Goal: Transaction & Acquisition: Obtain resource

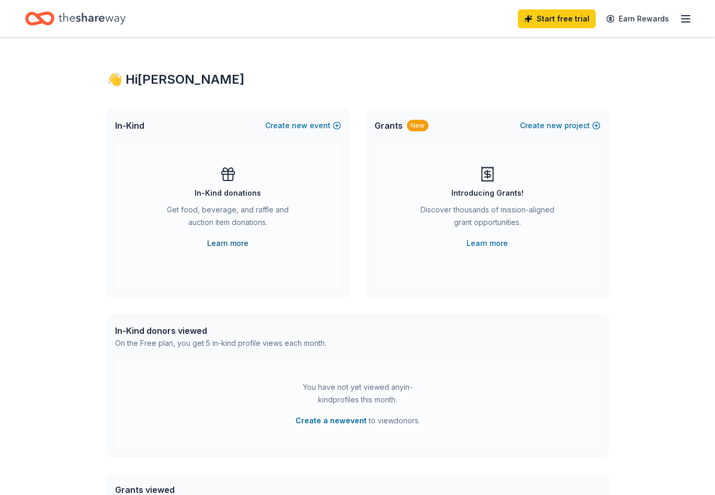
click at [225, 247] on link "Learn more" at bounding box center [227, 243] width 41 height 13
click at [485, 238] on link "Learn more" at bounding box center [486, 243] width 41 height 13
click at [681, 18] on icon "button" at bounding box center [685, 19] width 13 height 13
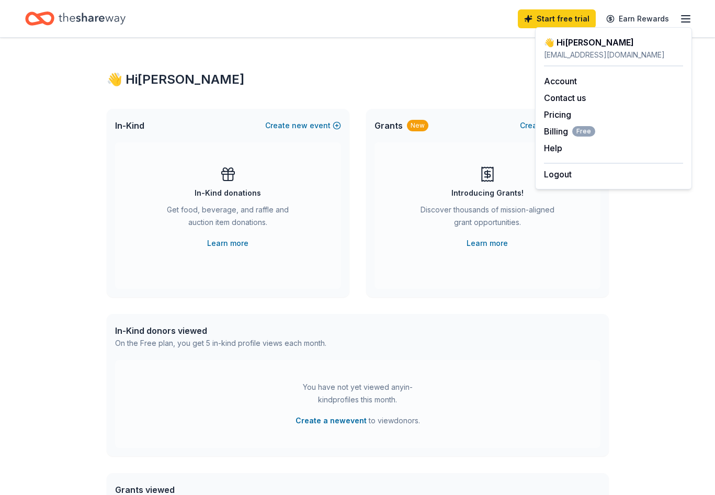
click at [453, 277] on div "Introducing Grants! Discover thousands of mission-aligned grant opportunities. …" at bounding box center [487, 215] width 226 height 146
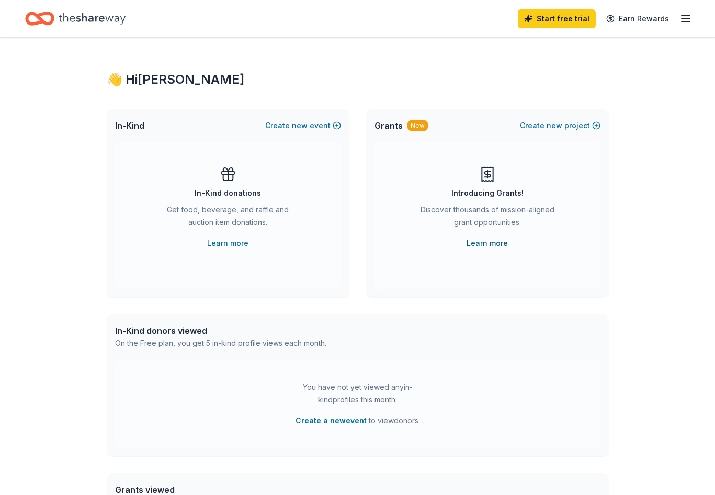
click at [484, 242] on link "Learn more" at bounding box center [486, 243] width 41 height 13
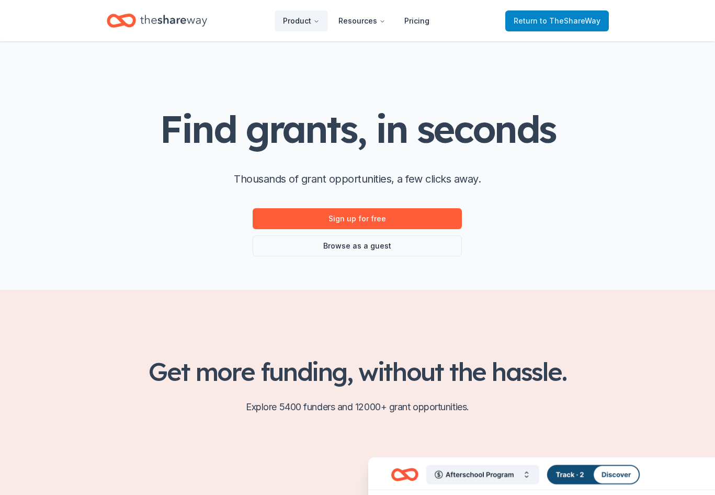
click at [535, 28] on link "Return to TheShareWay" at bounding box center [557, 20] width 104 height 21
click at [532, 22] on span "Return to TheShareWay" at bounding box center [556, 21] width 87 height 13
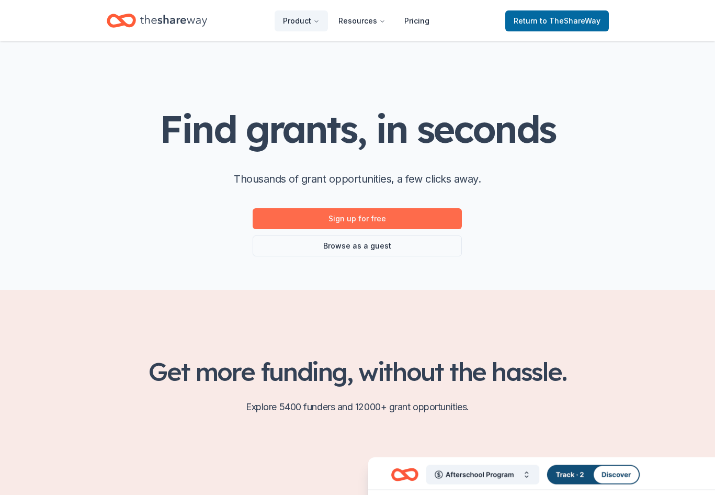
click at [352, 225] on link "Sign up for free" at bounding box center [357, 218] width 209 height 21
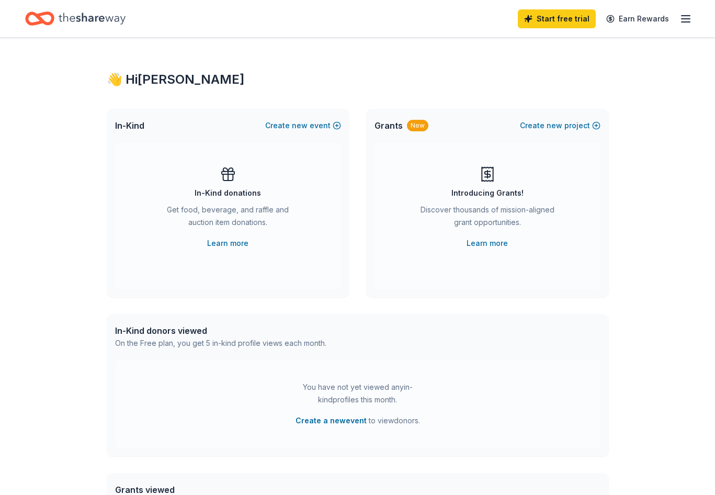
click at [69, 16] on icon "Home" at bounding box center [92, 18] width 67 height 21
click at [306, 122] on span "new" at bounding box center [300, 125] width 16 height 13
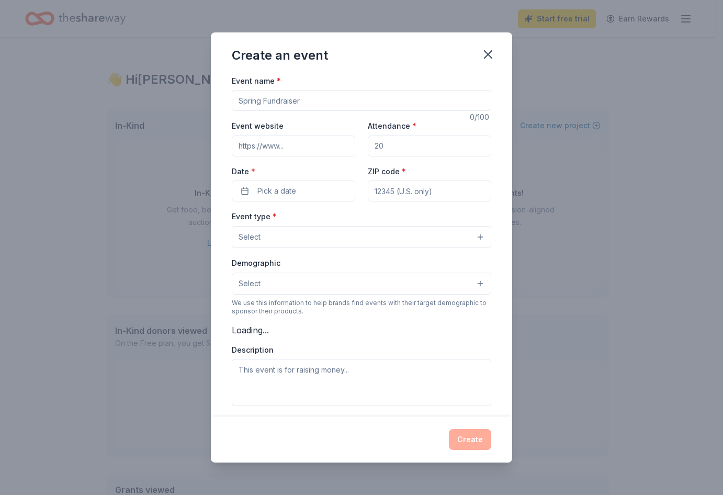
click at [534, 133] on div "Create an event Event name * 0 /100 Event website Attendance * Date * Pick a da…" at bounding box center [361, 247] width 723 height 495
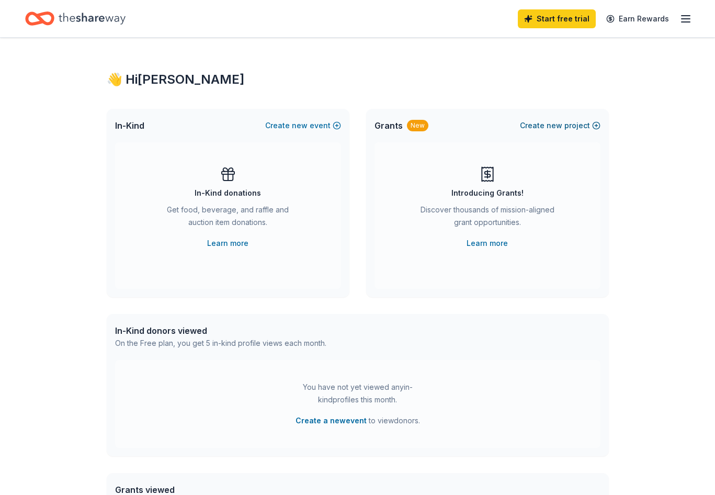
click at [566, 125] on button "Create new project" at bounding box center [560, 125] width 81 height 13
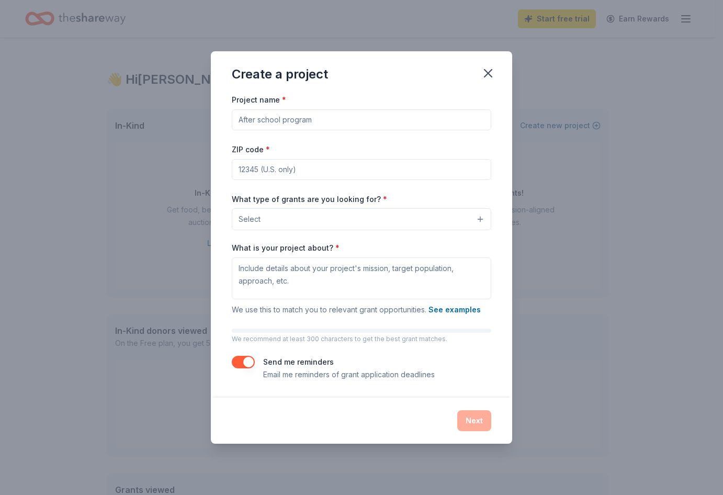
click at [566, 125] on div "Create a project Project name * ZIP code * What type of grants are you looking …" at bounding box center [361, 247] width 723 height 495
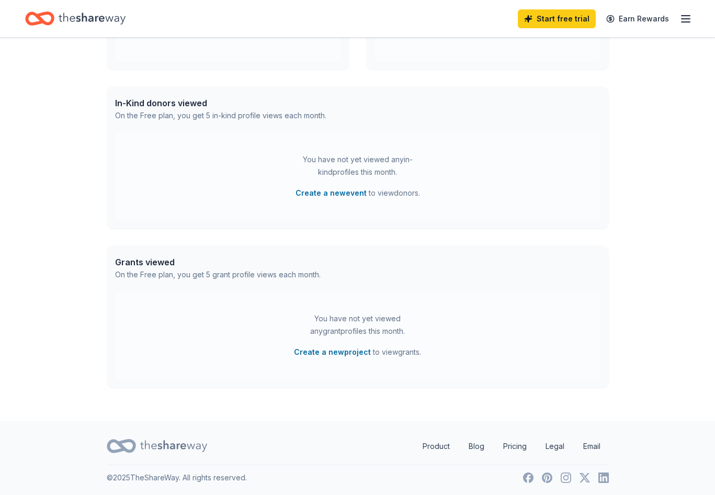
scroll to position [229, 0]
drag, startPoint x: 337, startPoint y: 350, endPoint x: 333, endPoint y: 359, distance: 10.3
click at [333, 359] on div "You have not yet viewed any grant profiles this month. Create a new project to …" at bounding box center [357, 334] width 485 height 88
click at [329, 347] on button "Create a new project" at bounding box center [332, 350] width 77 height 13
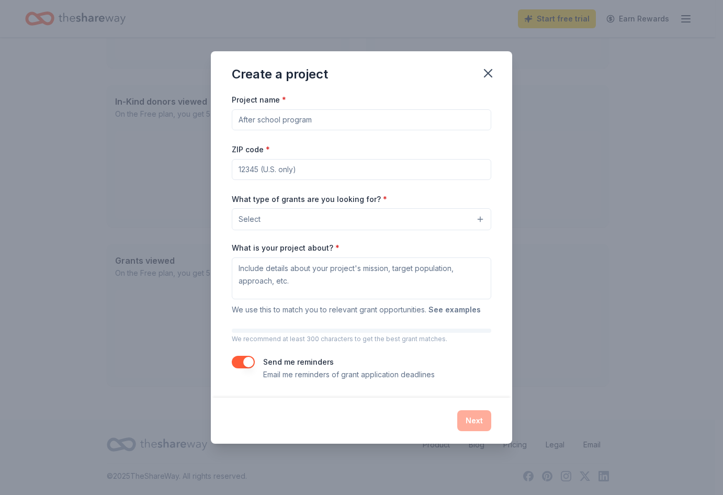
click at [440, 306] on button "See examples" at bounding box center [454, 309] width 52 height 13
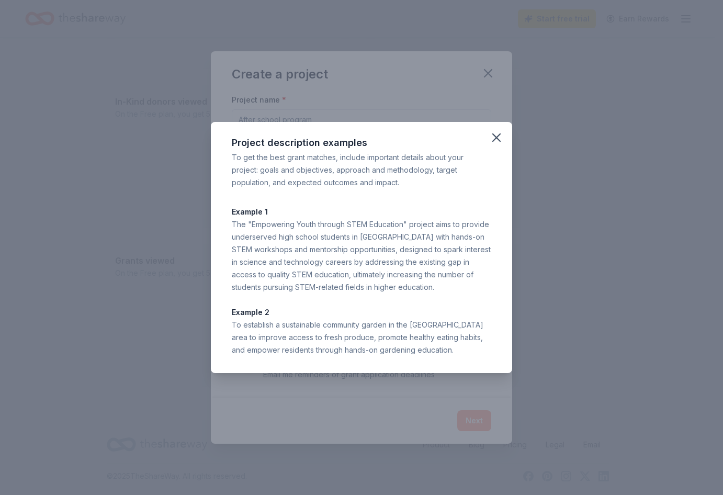
click at [524, 261] on div "Project description examples To get the best grant matches, include important d…" at bounding box center [361, 247] width 723 height 495
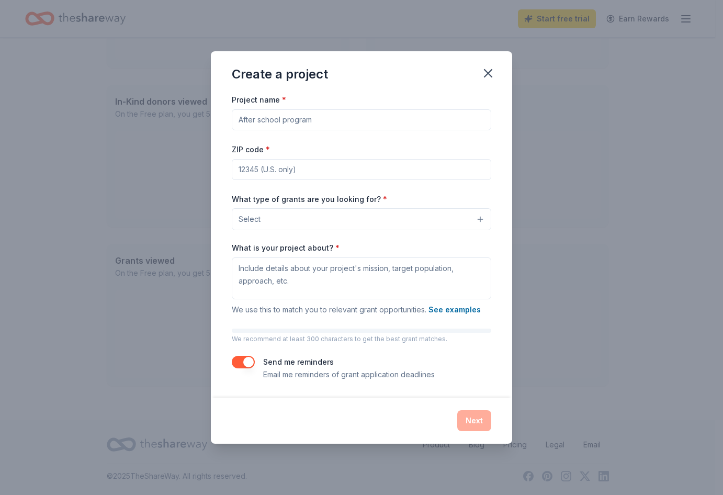
click at [535, 257] on div "Create a project Project name * ZIP code * What type of grants are you looking …" at bounding box center [361, 247] width 723 height 495
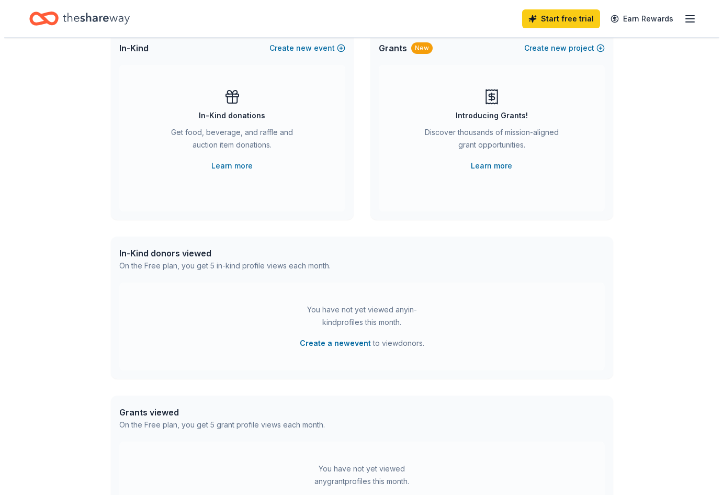
scroll to position [72, 0]
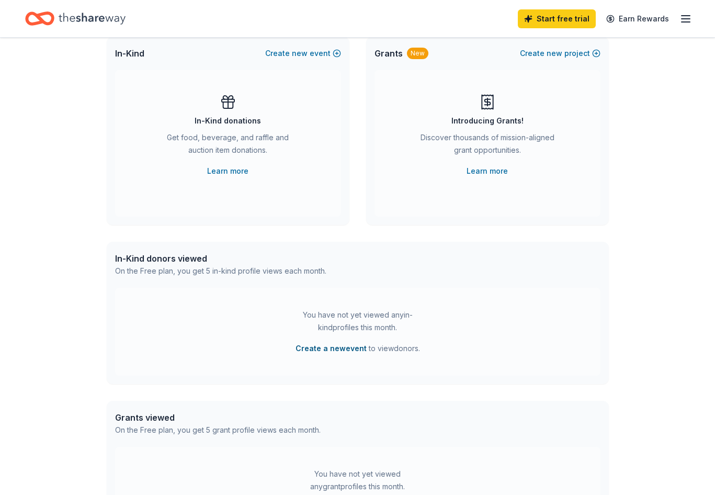
click at [319, 350] on button "Create a new event" at bounding box center [330, 348] width 71 height 13
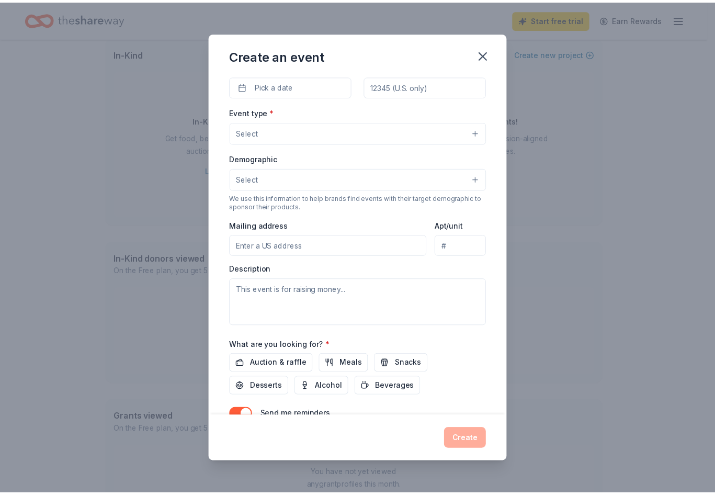
scroll to position [157, 0]
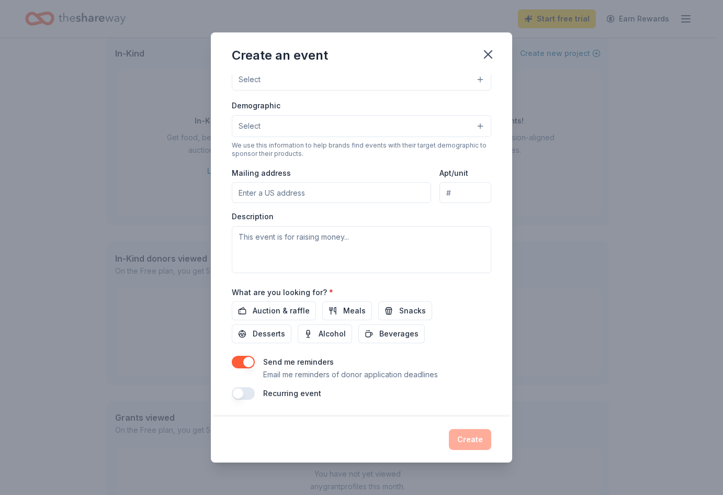
click at [601, 306] on div "Create an event Event name * 0 /100 Event website Attendance * Date * Pick a da…" at bounding box center [361, 247] width 723 height 495
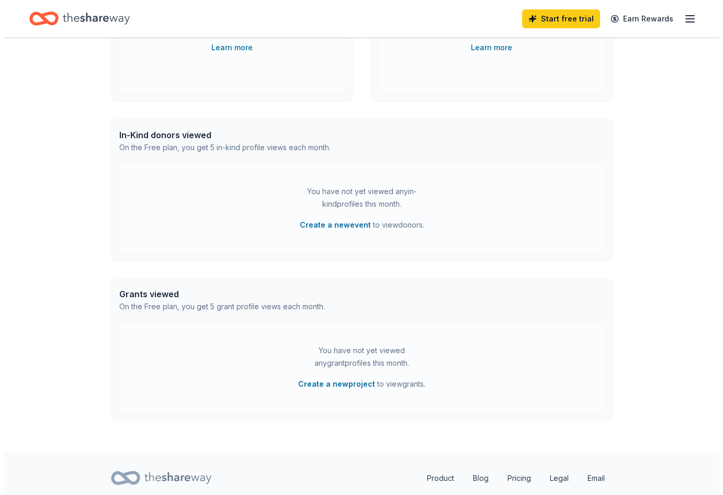
scroll to position [177, 0]
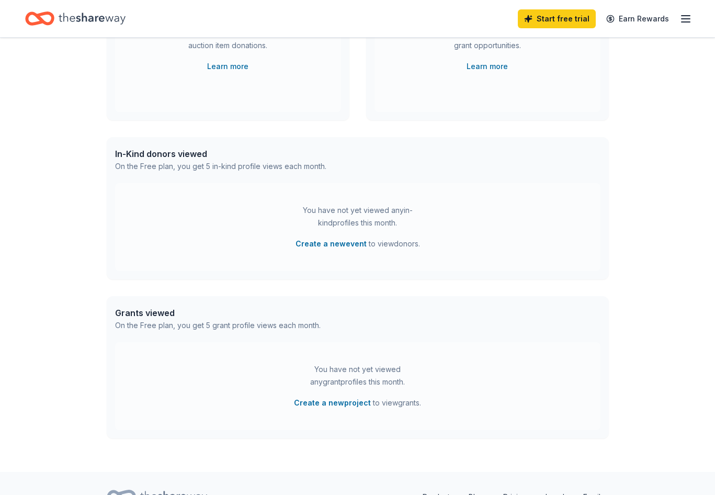
click at [345, 381] on div "You have not yet viewed any grant profiles this month." at bounding box center [357, 375] width 131 height 25
click at [345, 399] on button "Create a new project" at bounding box center [332, 402] width 77 height 13
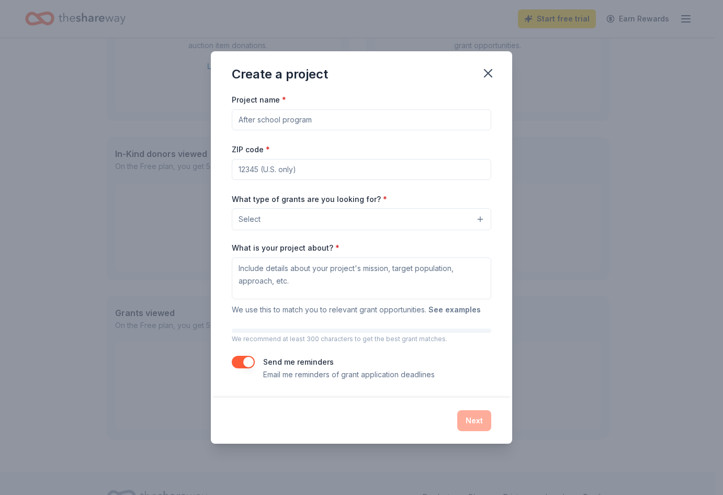
click at [434, 307] on button "See examples" at bounding box center [454, 309] width 52 height 13
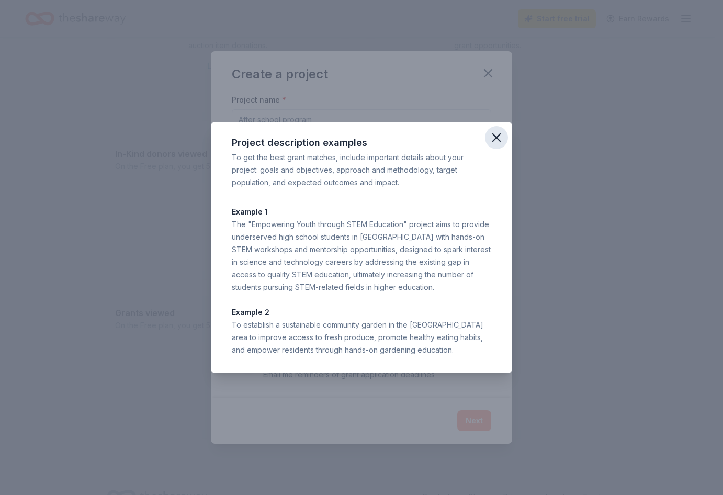
click at [495, 143] on icon "button" at bounding box center [496, 137] width 15 height 15
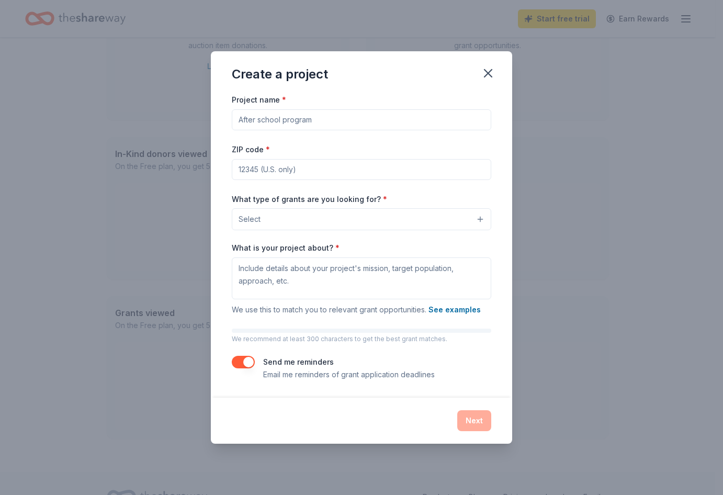
click at [281, 213] on button "Select" at bounding box center [361, 219] width 259 height 22
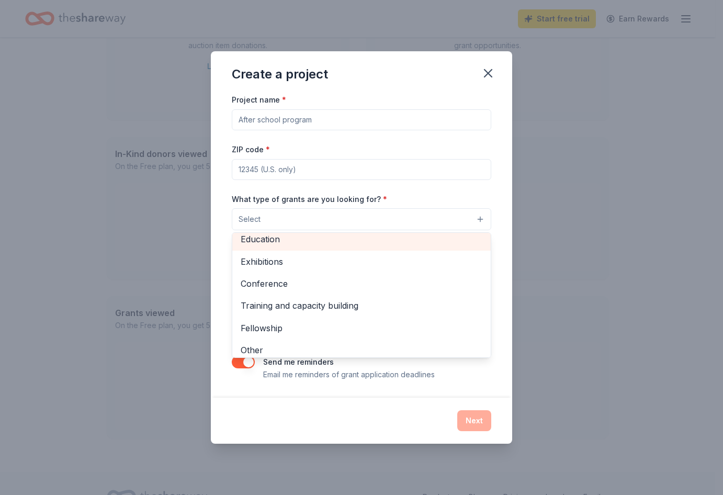
scroll to position [123, 0]
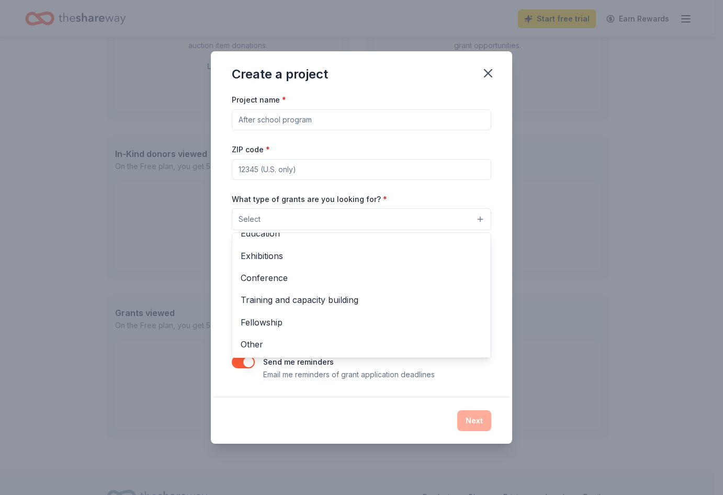
click at [370, 171] on div "Project name * ZIP code * What type of grants are you looking for? * Select Pro…" at bounding box center [361, 236] width 259 height 287
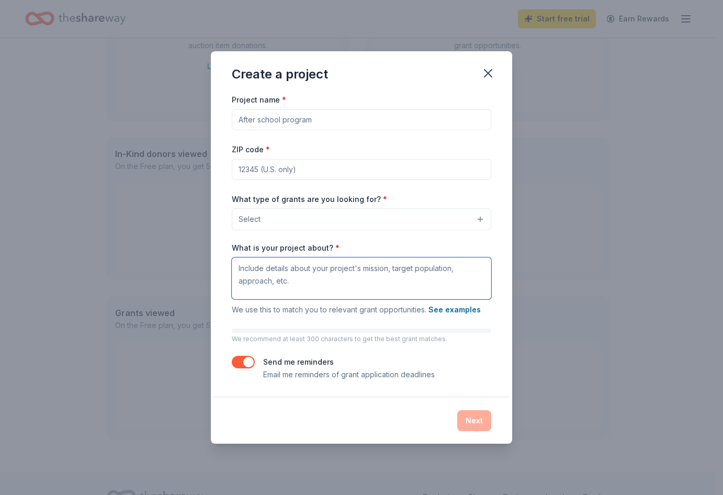
click at [430, 288] on textarea "What is your project about? *" at bounding box center [361, 278] width 259 height 42
click at [435, 305] on button "See examples" at bounding box center [454, 309] width 52 height 13
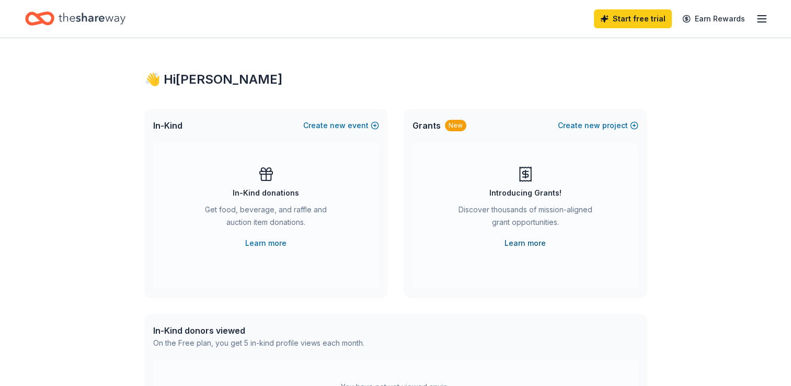
click at [538, 240] on link "Learn more" at bounding box center [525, 243] width 41 height 13
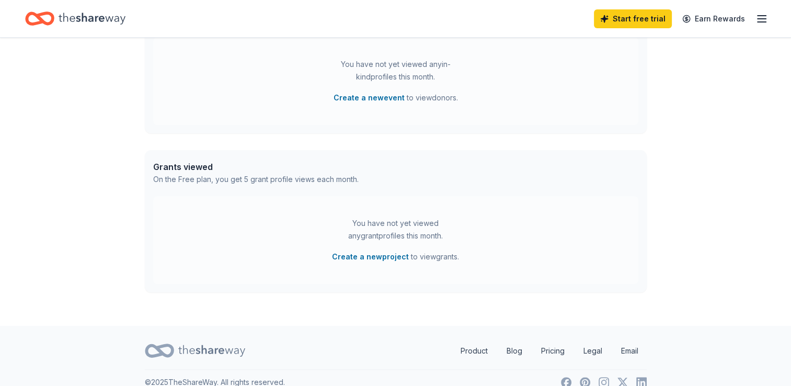
scroll to position [337, 0]
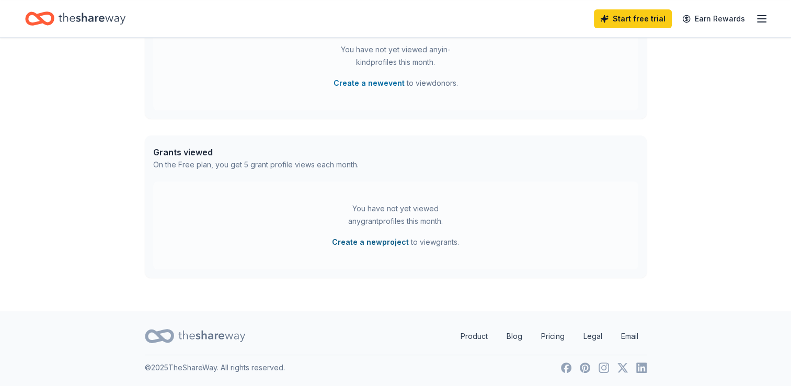
click at [362, 240] on button "Create a new project" at bounding box center [370, 242] width 77 height 13
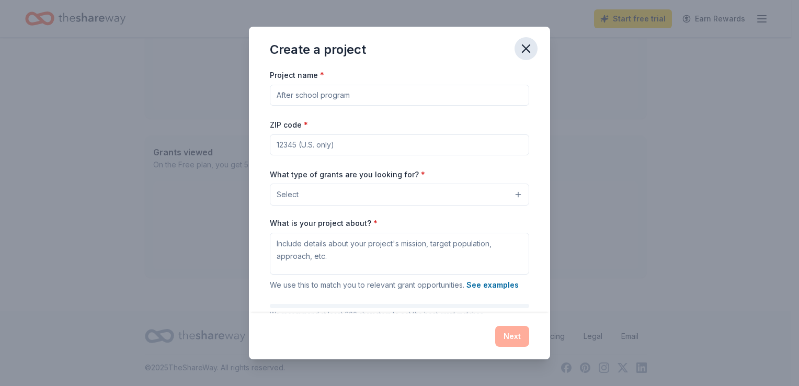
click at [532, 58] on button "button" at bounding box center [526, 48] width 23 height 23
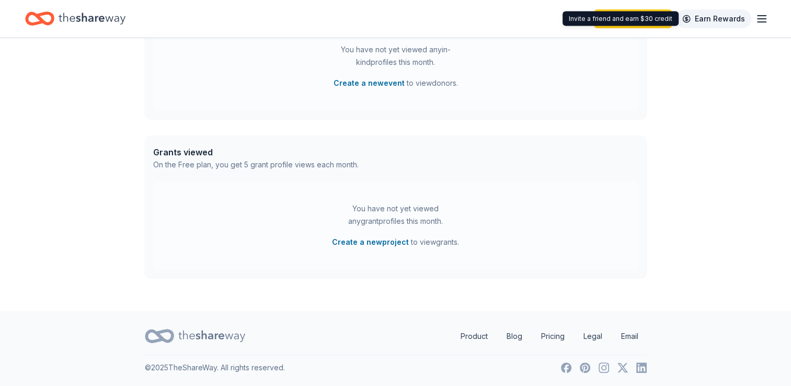
click at [708, 22] on link "Earn Rewards" at bounding box center [713, 18] width 75 height 19
click at [763, 19] on line "button" at bounding box center [762, 19] width 8 height 0
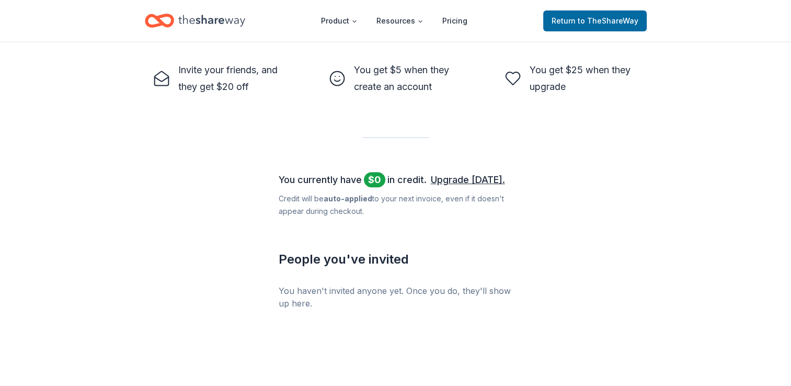
scroll to position [421, 0]
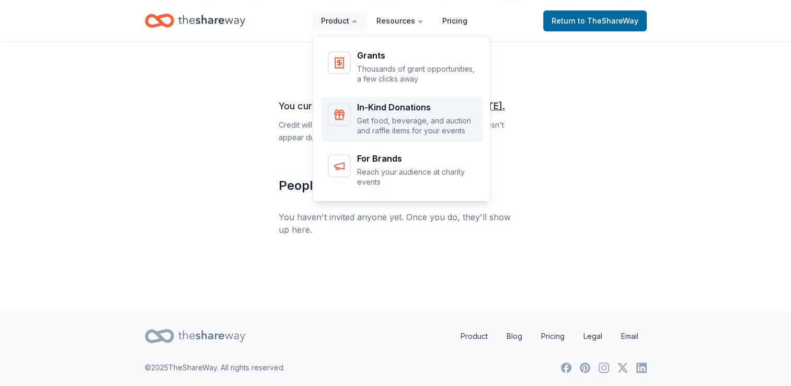
click at [351, 120] on div "Main" at bounding box center [339, 114] width 23 height 23
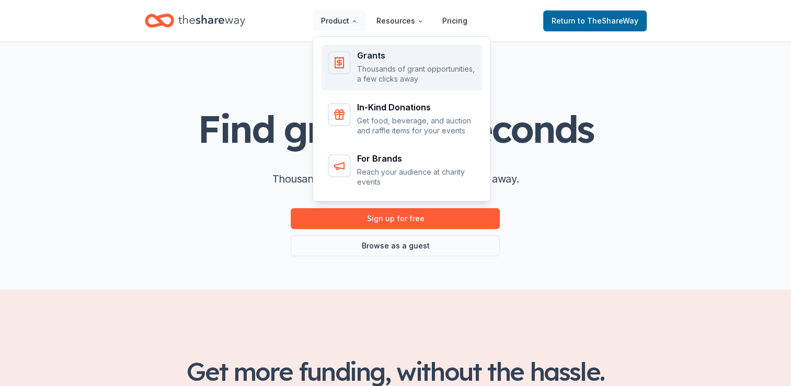
click at [409, 75] on p "Thousands of grant opportunities, a few clicks away" at bounding box center [416, 74] width 119 height 20
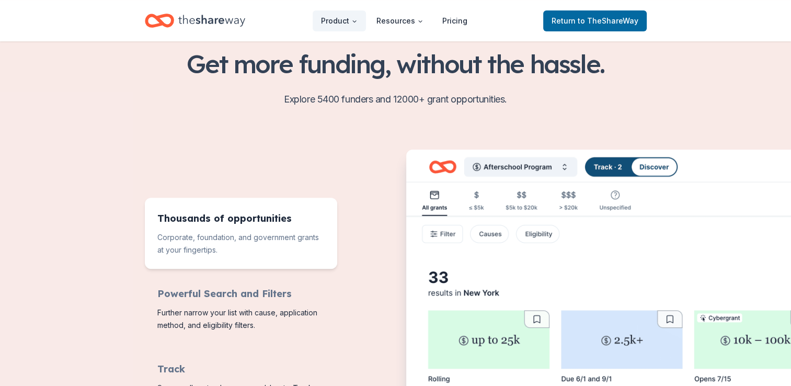
scroll to position [366, 0]
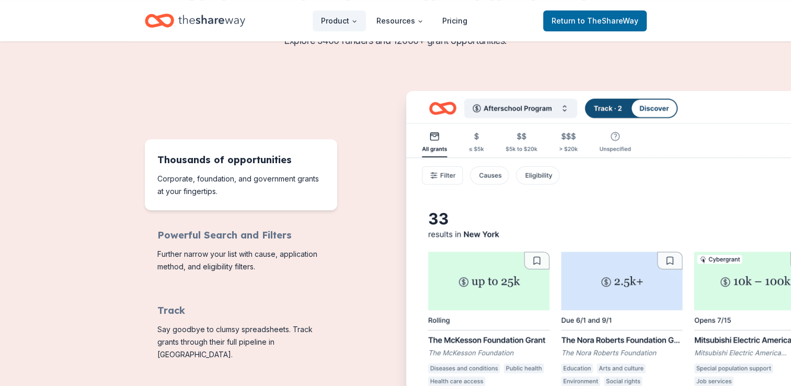
click at [274, 170] on span "Features for running your books" at bounding box center [241, 174] width 192 height 71
click at [237, 158] on span "Features for running your books" at bounding box center [241, 174] width 192 height 71
click at [499, 177] on img "Features for running your books" at bounding box center [636, 260] width 460 height 339
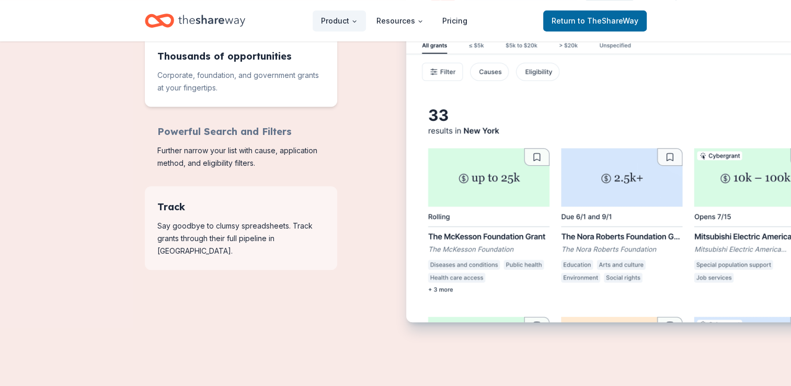
scroll to position [471, 0]
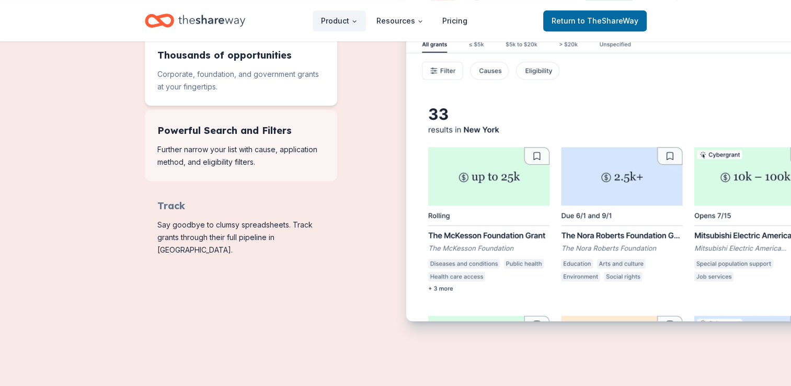
click at [305, 166] on span "Features for running your books" at bounding box center [241, 145] width 192 height 71
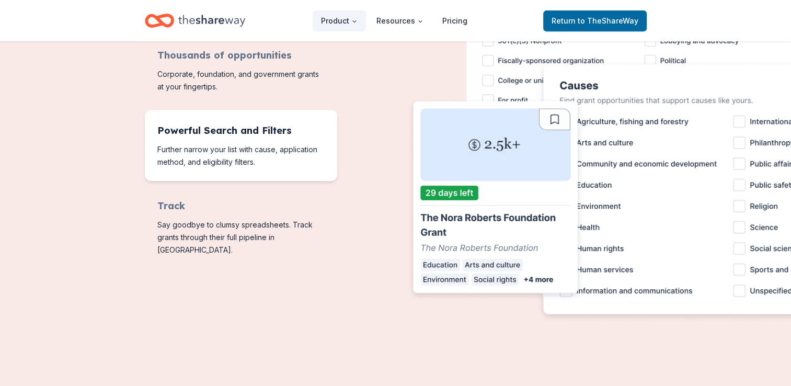
click at [305, 166] on span "Features for running your books" at bounding box center [241, 145] width 192 height 71
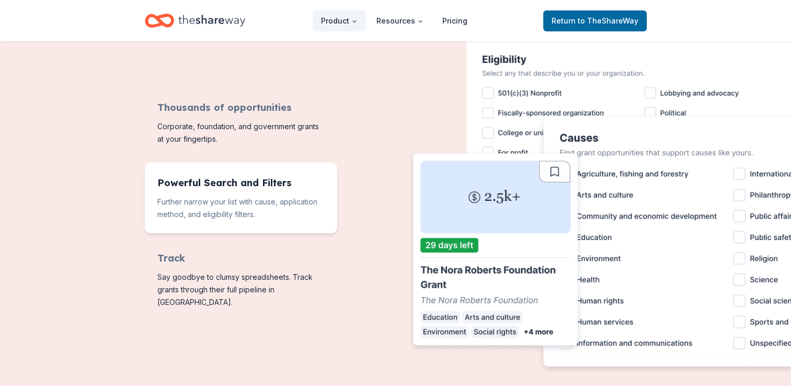
scroll to position [209, 0]
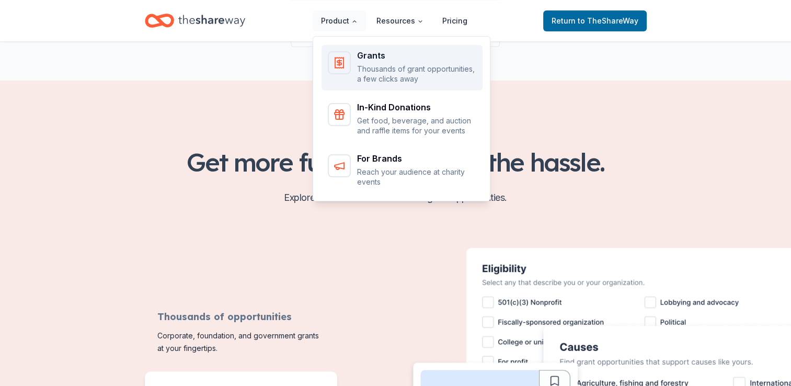
click at [379, 68] on p "Thousands of grant opportunities, a few clicks away" at bounding box center [416, 74] width 119 height 20
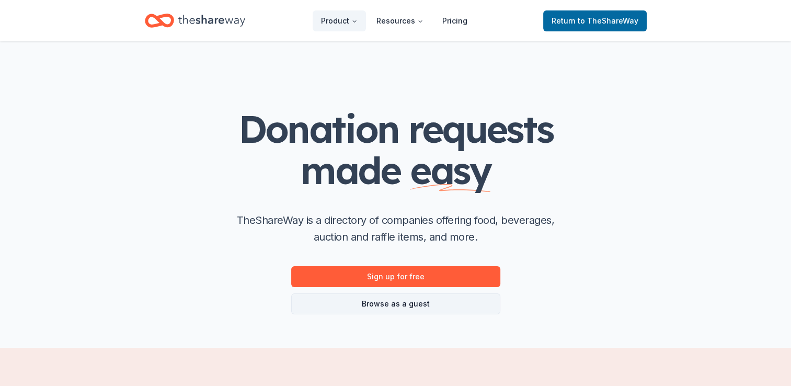
click at [400, 305] on link "Browse as a guest" at bounding box center [395, 303] width 209 height 21
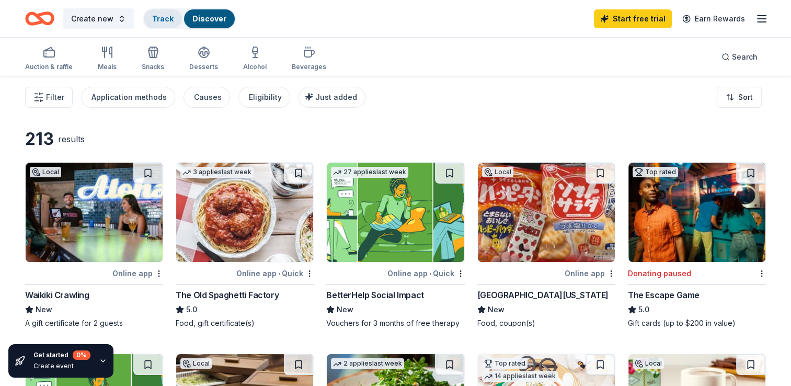
click at [168, 24] on div "Track" at bounding box center [163, 18] width 38 height 19
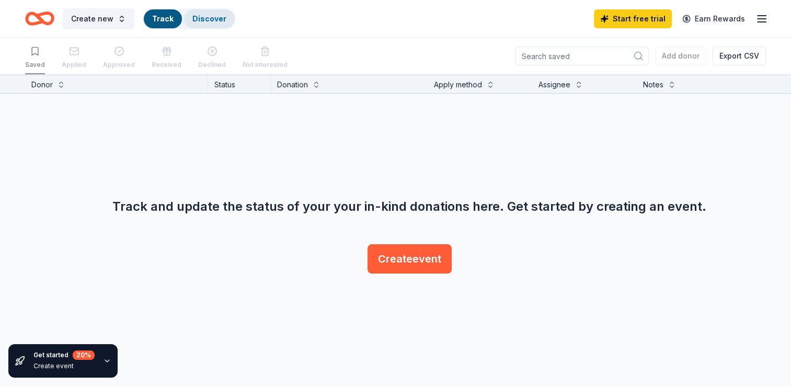
click at [195, 20] on link "Discover" at bounding box center [209, 18] width 34 height 9
click at [87, 22] on span "Create new" at bounding box center [92, 19] width 42 height 13
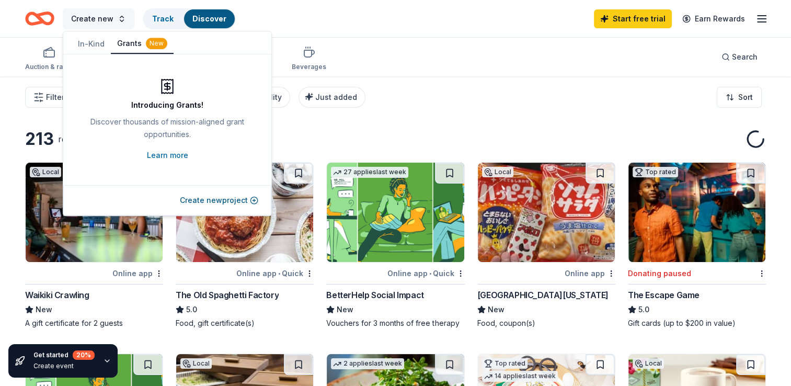
click at [87, 19] on span "Create new" at bounding box center [92, 19] width 42 height 13
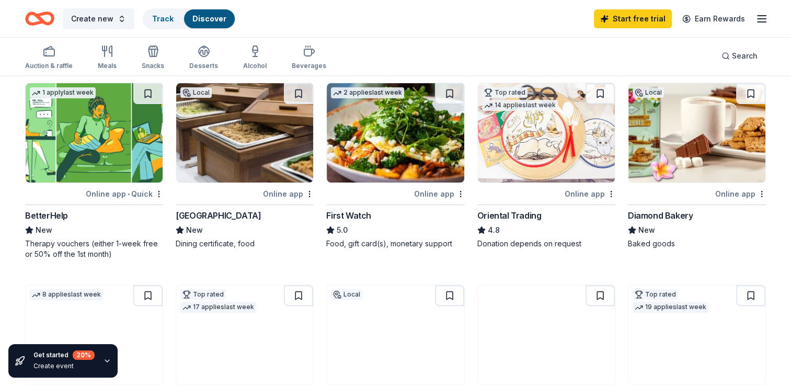
scroll to position [314, 0]
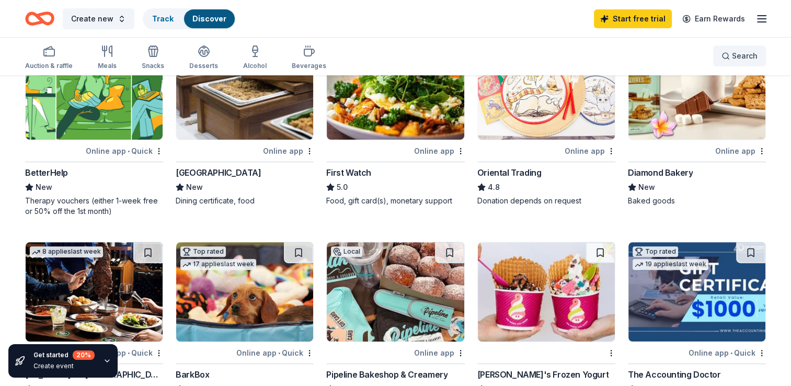
click at [732, 63] on button "Search" at bounding box center [739, 55] width 53 height 21
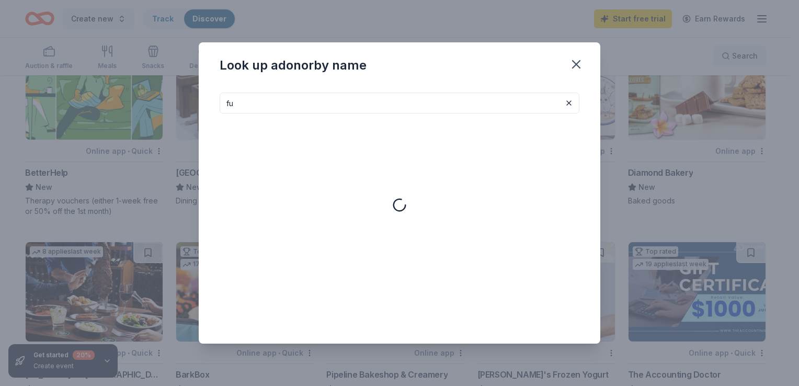
type input "f"
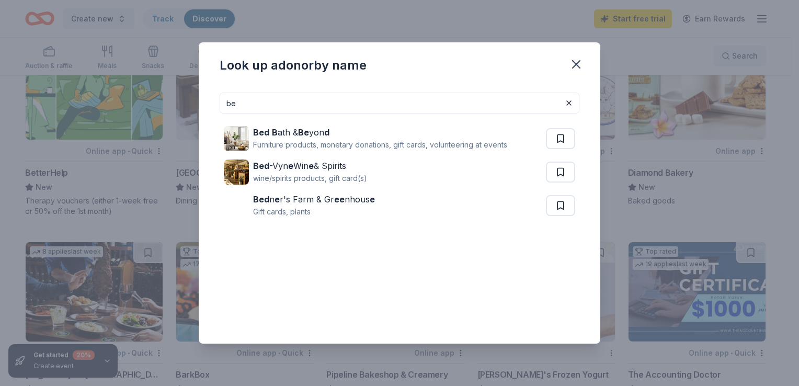
type input "b"
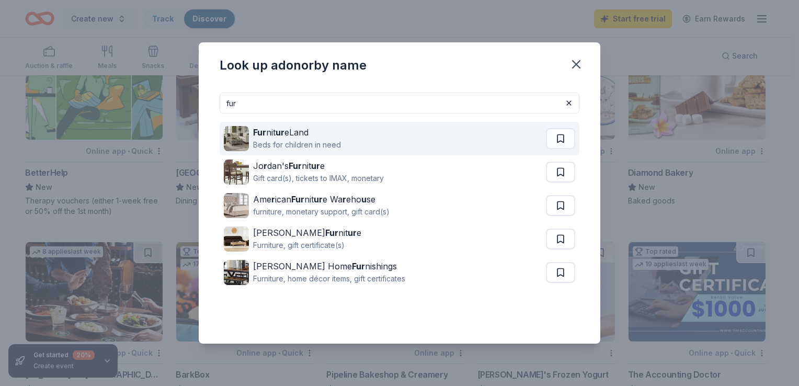
type input "fur"
click at [405, 139] on div "Fur nit ur eLand Beds for children in need" at bounding box center [385, 138] width 322 height 33
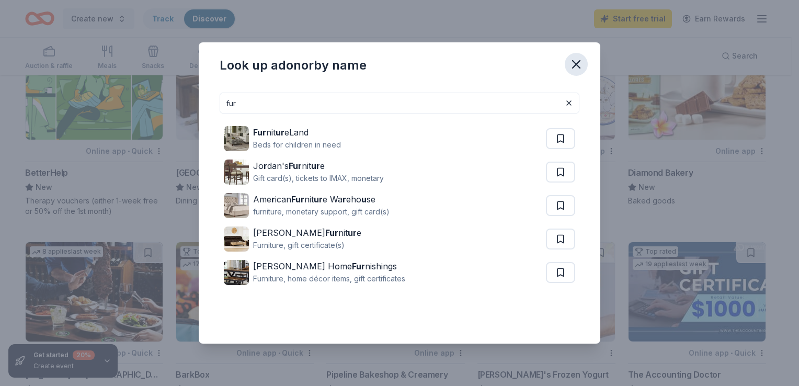
click at [584, 60] on button "button" at bounding box center [576, 64] width 23 height 23
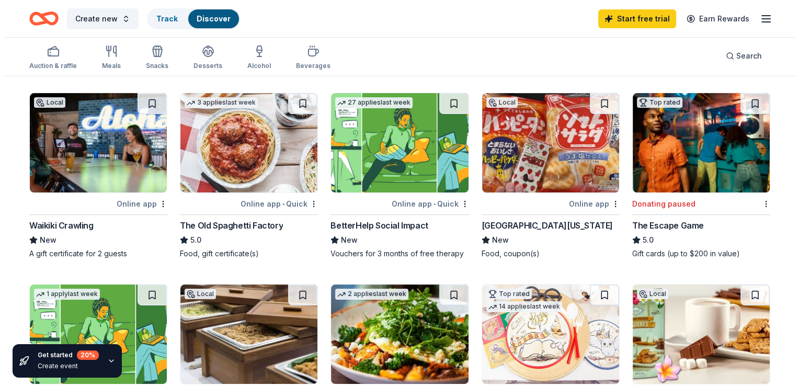
scroll to position [0, 0]
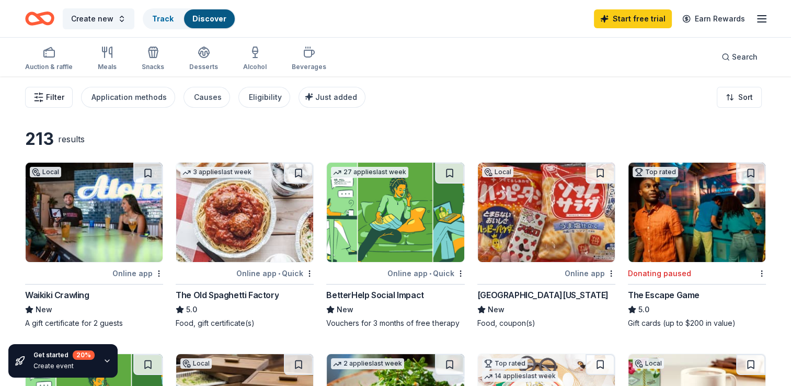
click at [57, 98] on span "Filter" at bounding box center [55, 97] width 18 height 13
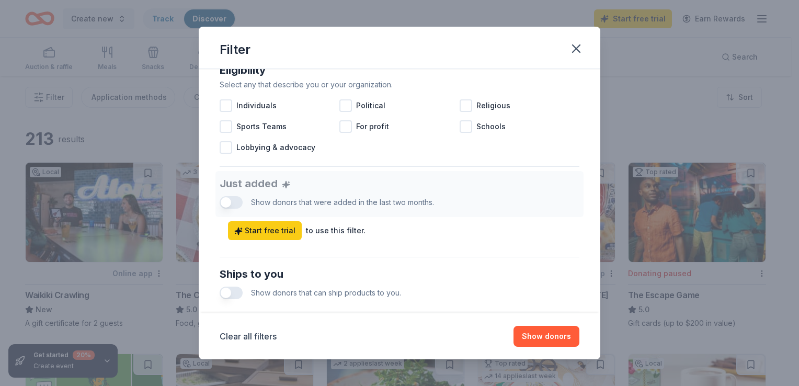
scroll to position [471, 0]
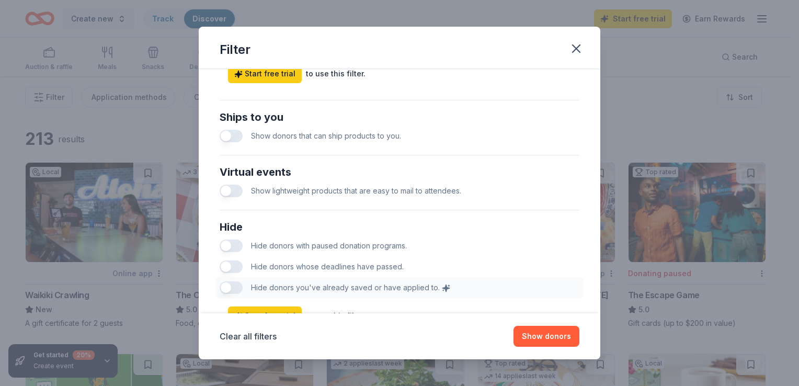
click at [233, 137] on button "button" at bounding box center [231, 136] width 23 height 13
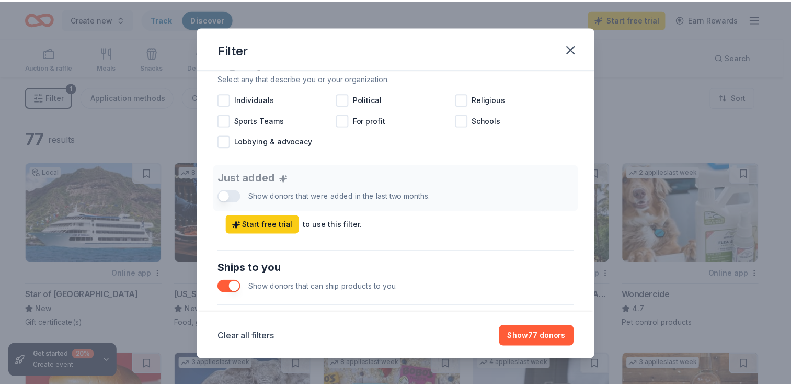
scroll to position [306, 0]
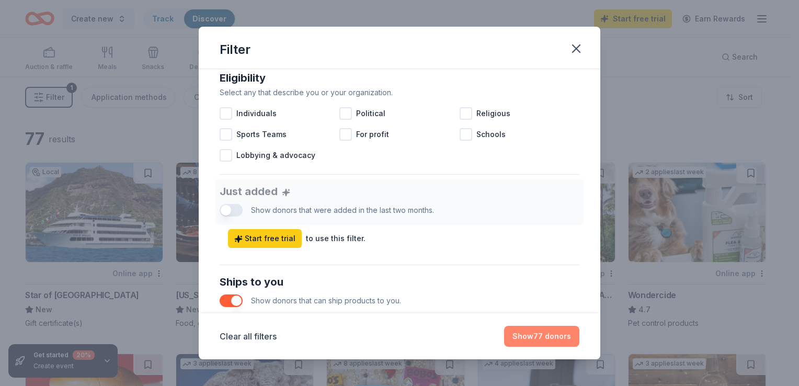
click at [541, 332] on button "Show 77 donors" at bounding box center [541, 336] width 75 height 21
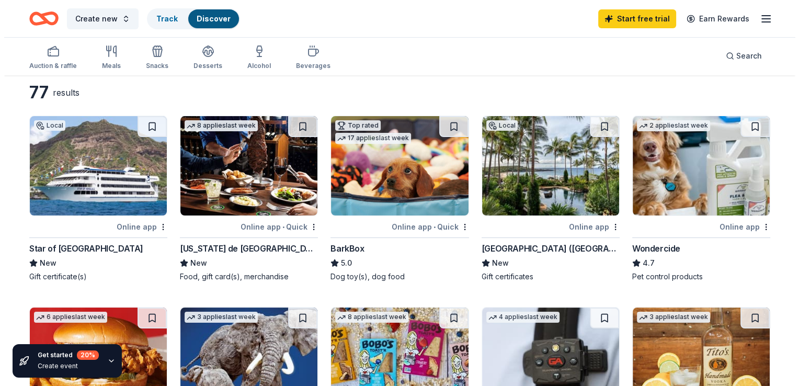
scroll to position [0, 0]
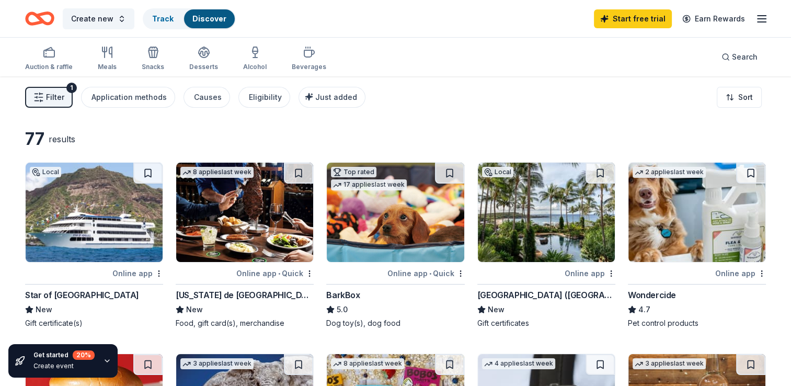
click at [60, 89] on button "Filter 1" at bounding box center [49, 97] width 48 height 21
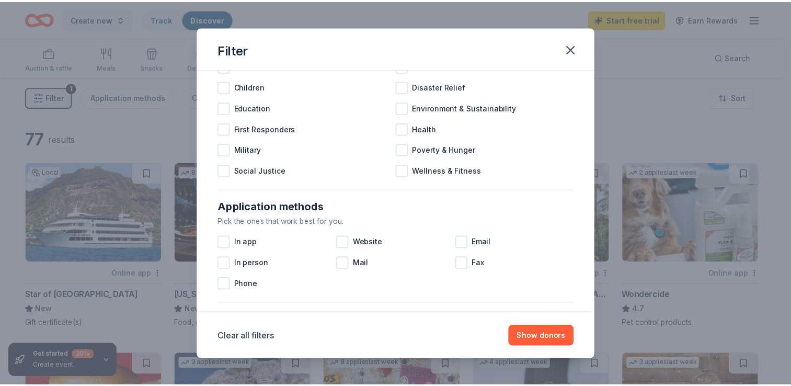
scroll to position [209, 0]
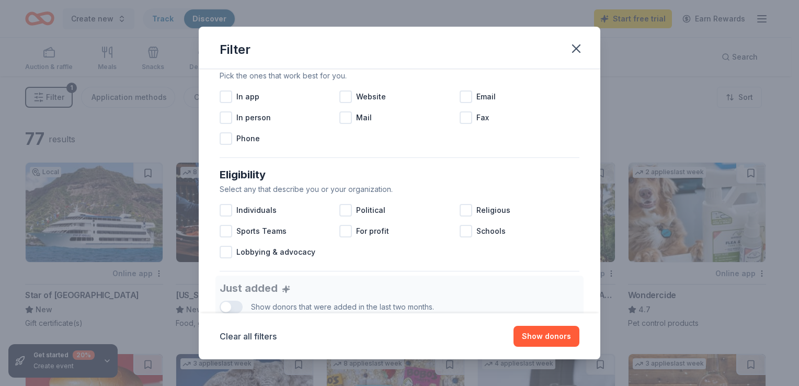
click at [263, 326] on div "Clear all filters Show donors" at bounding box center [400, 336] width 360 height 21
click at [265, 336] on button "Clear all filters" at bounding box center [248, 336] width 57 height 13
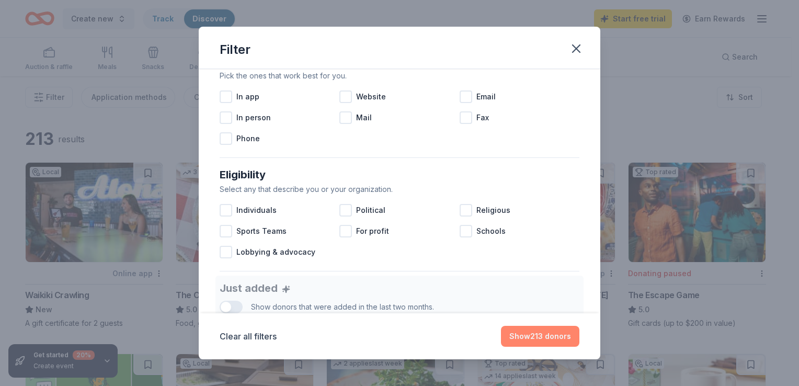
click at [517, 339] on button "Show 213 donors" at bounding box center [540, 336] width 78 height 21
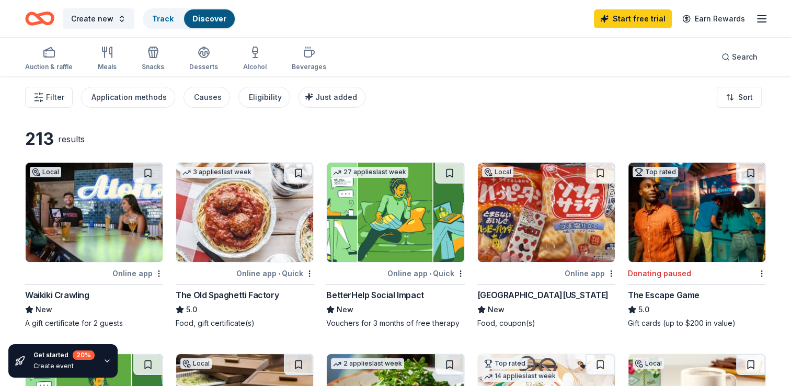
click at [147, 211] on img at bounding box center [94, 212] width 137 height 99
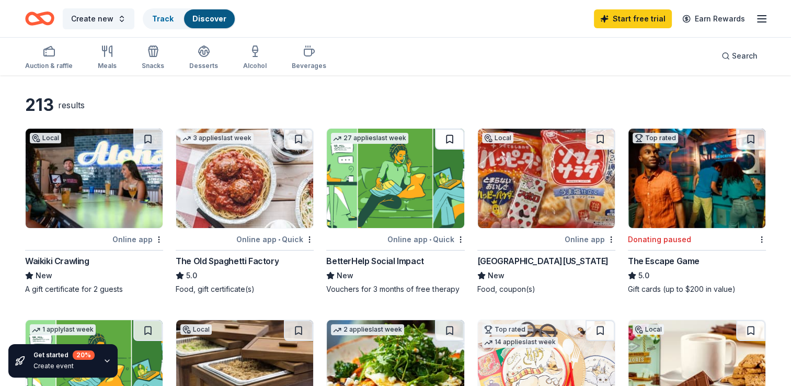
scroll to position [52, 0]
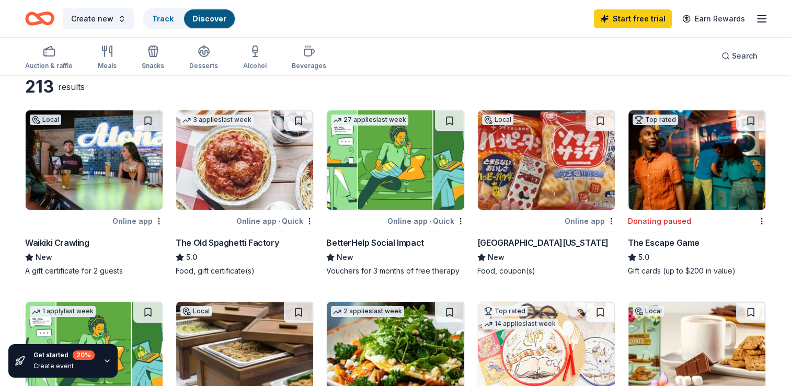
click at [409, 166] on img at bounding box center [395, 159] width 137 height 99
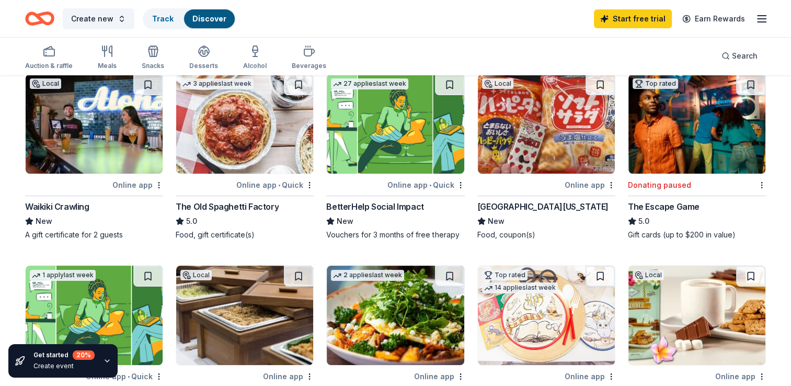
scroll to position [0, 0]
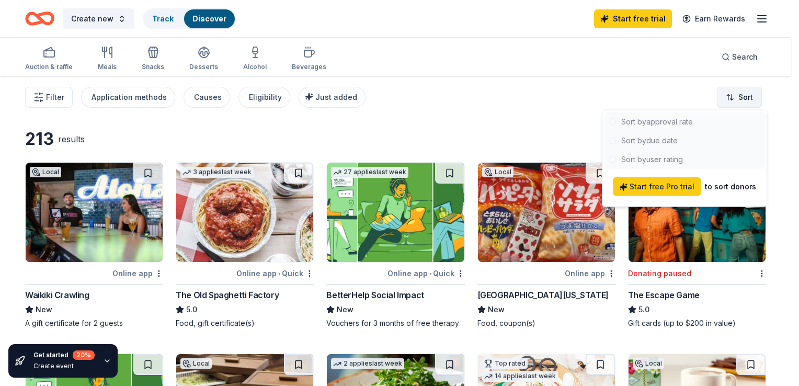
click at [738, 89] on html "Create new Track Discover Start free trial Earn Rewards Auction & raffle Meals …" at bounding box center [399, 193] width 799 height 386
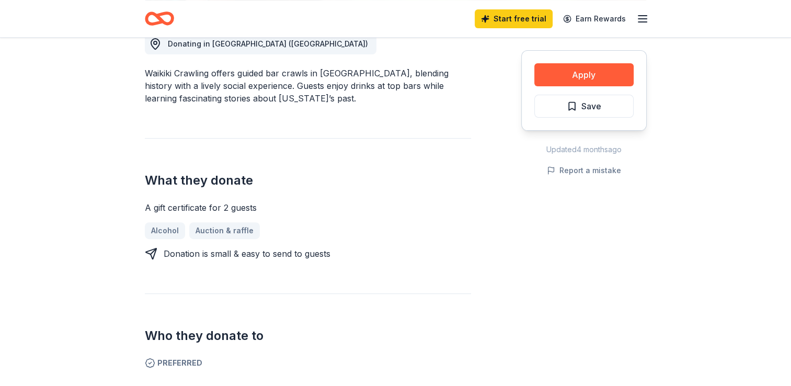
scroll to position [366, 0]
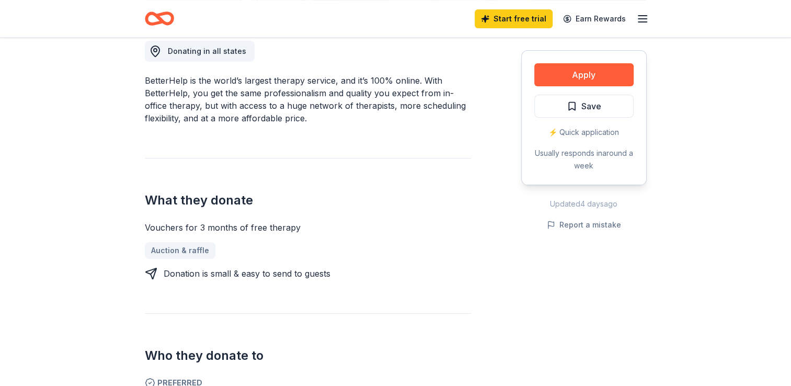
scroll to position [418, 0]
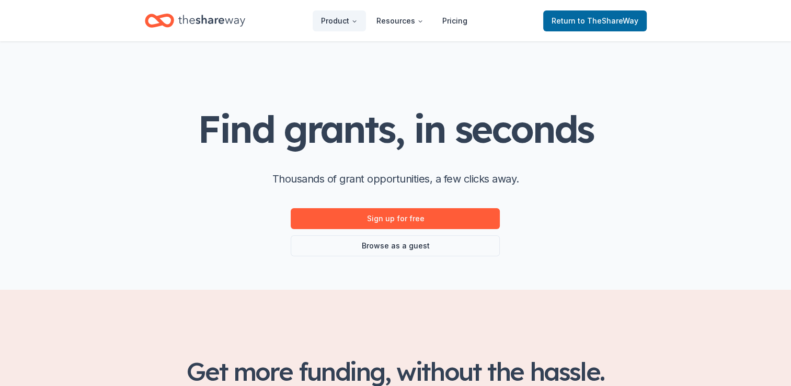
click at [397, 244] on link "Browse as a guest" at bounding box center [395, 245] width 209 height 21
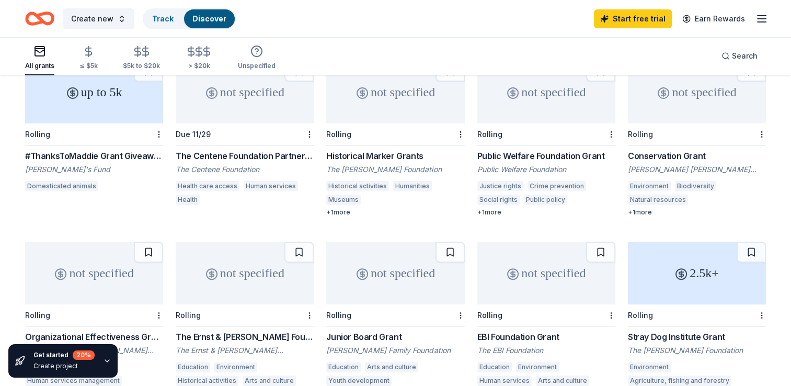
scroll to position [406, 0]
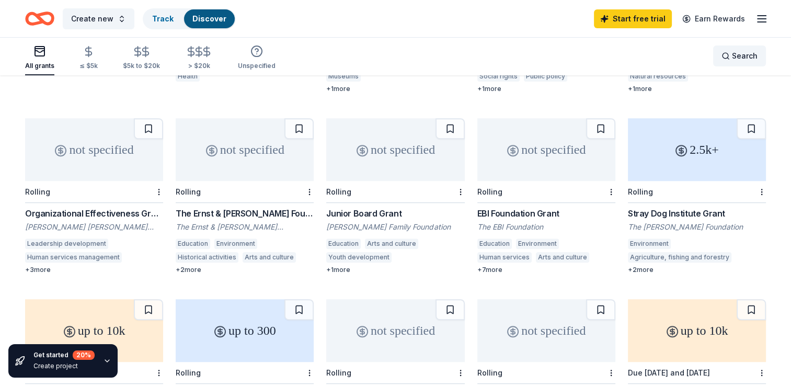
click at [726, 59] on div "Search" at bounding box center [740, 56] width 36 height 13
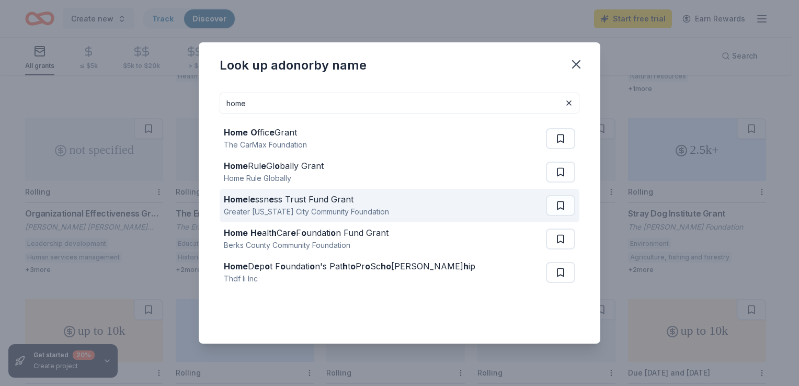
type input "home"
click at [297, 203] on div "Home l e ssn e ss Trust Fund Grant" at bounding box center [306, 199] width 165 height 13
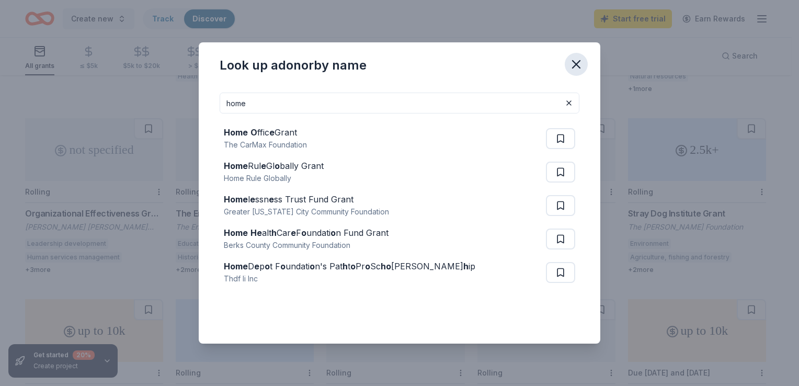
click at [577, 53] on button "button" at bounding box center [576, 64] width 23 height 23
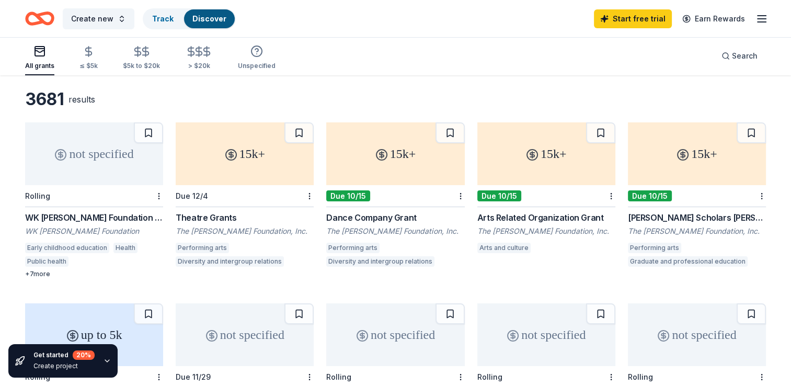
scroll to position [0, 0]
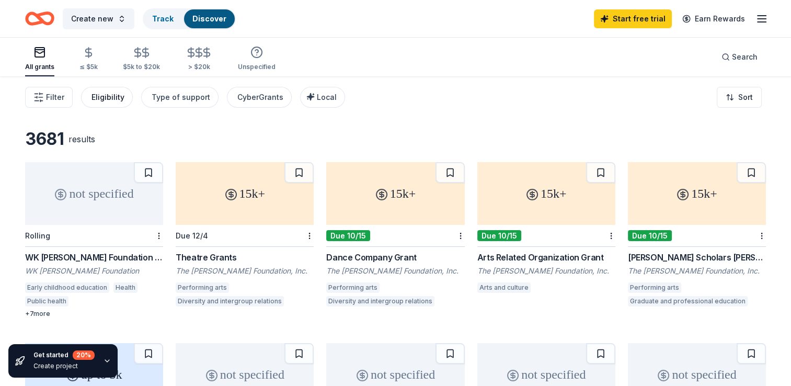
click at [99, 96] on div "Eligibility" at bounding box center [108, 97] width 33 height 13
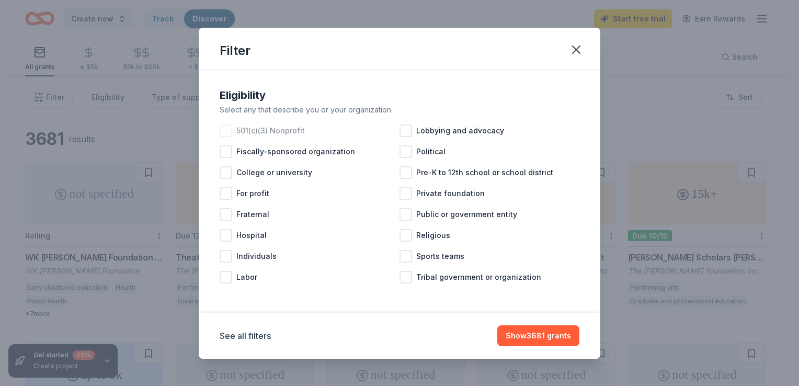
click at [283, 134] on span "501(c)(3) Nonprofit" at bounding box center [270, 130] width 68 height 13
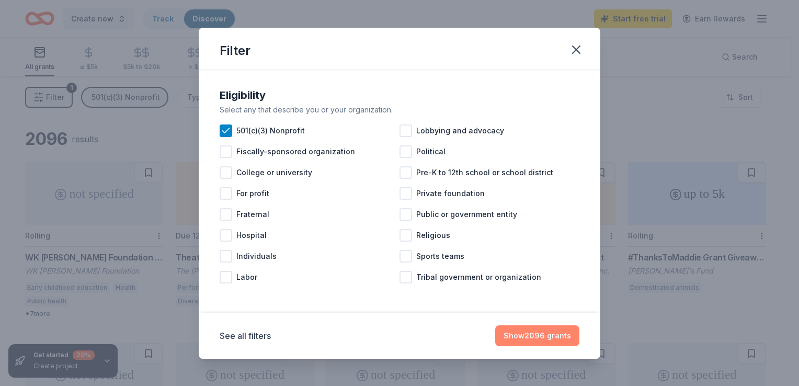
click at [513, 334] on button "Show 2096 grants" at bounding box center [537, 335] width 84 height 21
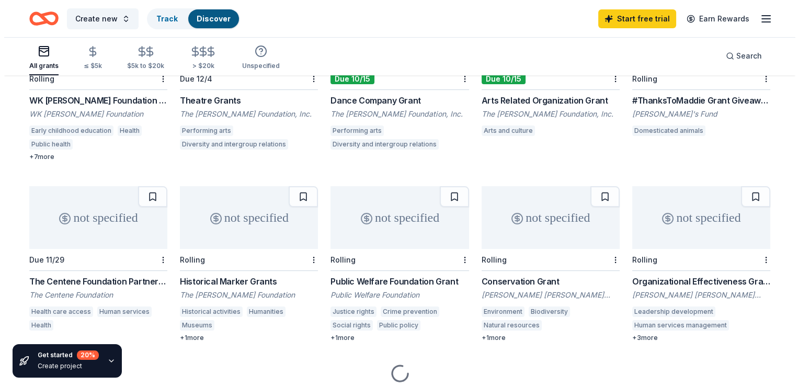
scroll to position [197, 0]
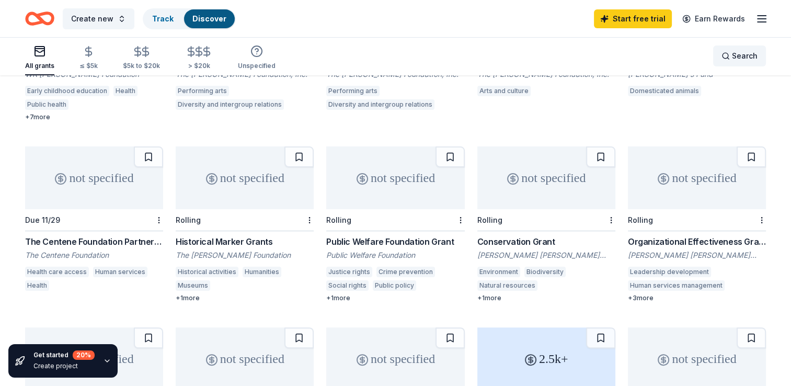
click at [725, 58] on div "Search" at bounding box center [740, 56] width 36 height 13
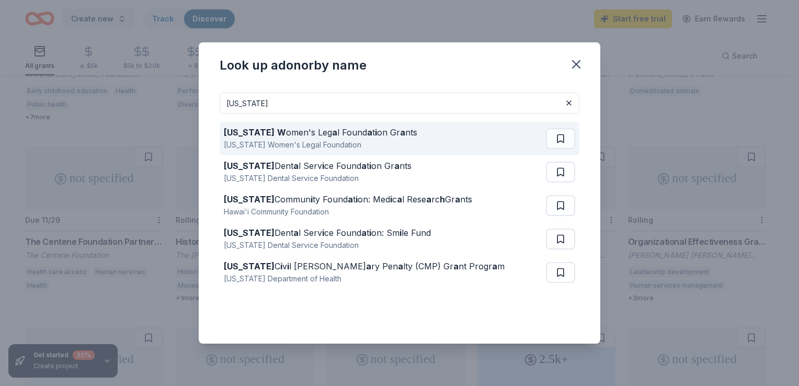
type input "hawaii"
click at [445, 141] on div "Hawaii W omen's Leg a l Found a t i on Gr a nts Hawaii Women's Legal Foundation" at bounding box center [385, 138] width 322 height 33
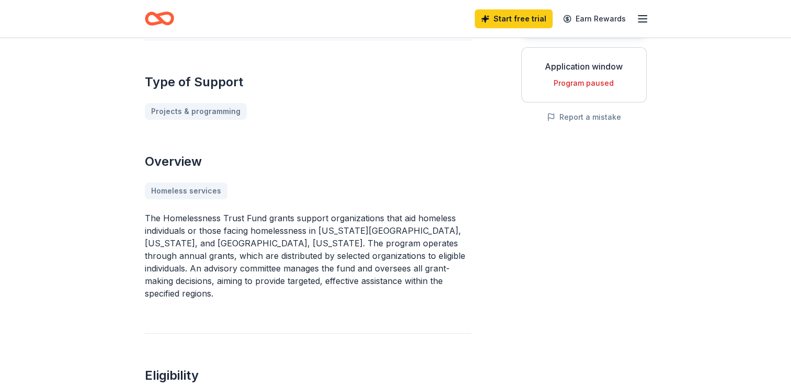
scroll to position [105, 0]
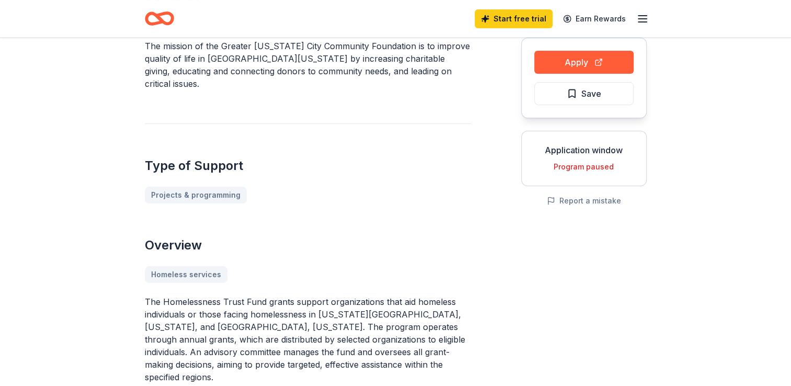
click at [635, 18] on div "Start free trial Earn Rewards" at bounding box center [562, 18] width 174 height 25
click at [640, 16] on icon "button" at bounding box center [642, 19] width 13 height 13
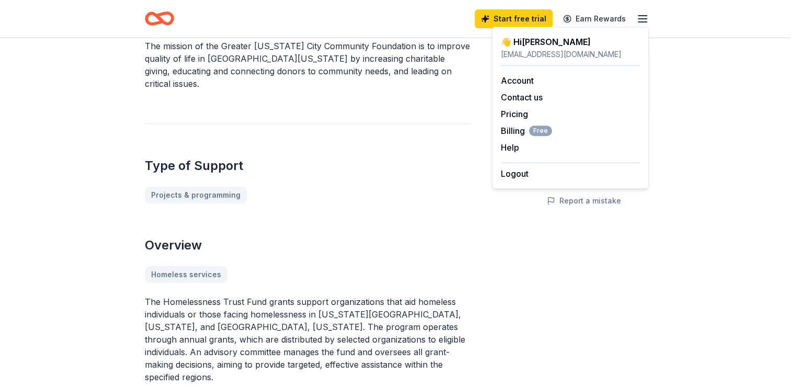
click at [372, 157] on h2 "Type of Support" at bounding box center [308, 165] width 326 height 17
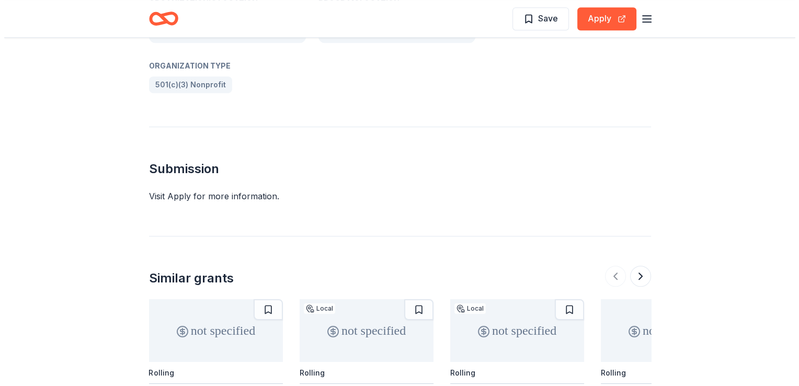
scroll to position [784, 0]
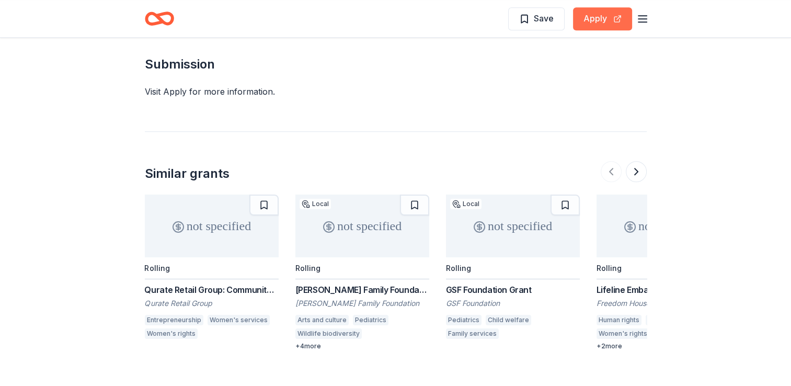
click at [595, 22] on button "Apply" at bounding box center [602, 18] width 59 height 23
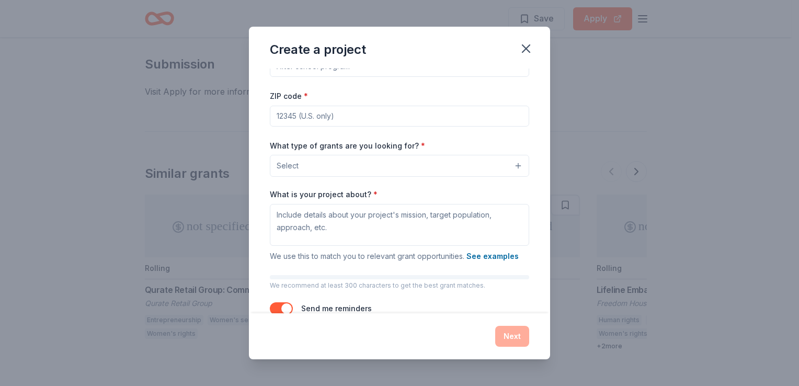
scroll to position [0, 0]
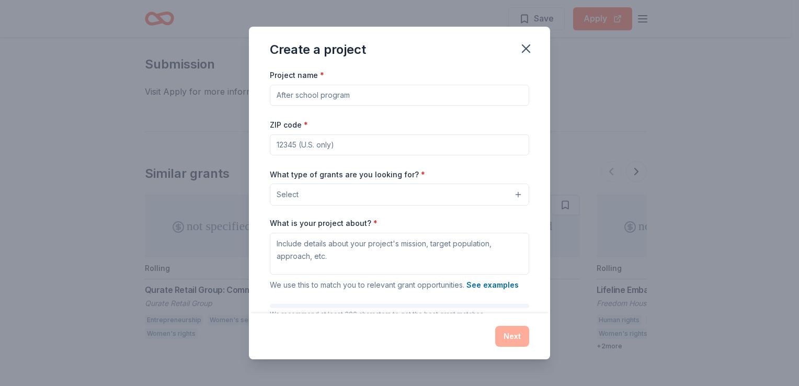
click at [455, 97] on input "Project name *" at bounding box center [399, 95] width 259 height 21
type input "Keeping [PERSON_NAME]'s Heart Beating"
click at [387, 127] on div "ZIP code *" at bounding box center [399, 136] width 259 height 37
click at [391, 147] on input "ZIP code *" at bounding box center [399, 144] width 259 height 21
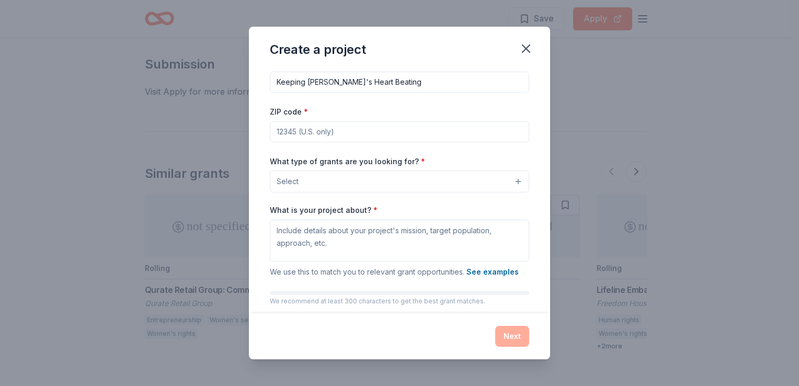
scroll to position [52, 0]
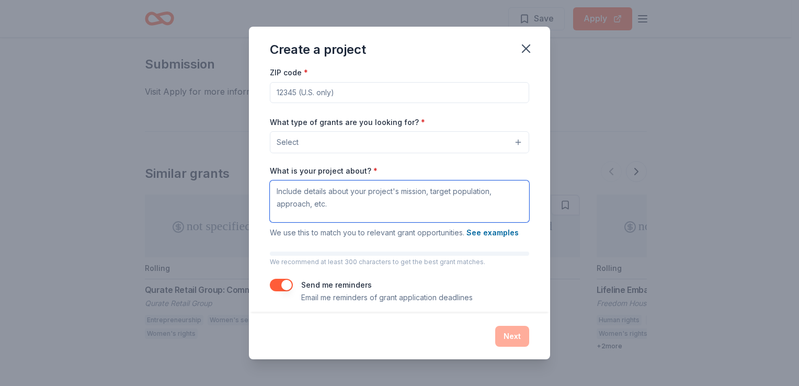
click at [413, 196] on textarea "What is your project about? *" at bounding box center [399, 201] width 259 height 42
paste textarea "empower homeless households to rebuild their lives and reconnect with their com…"
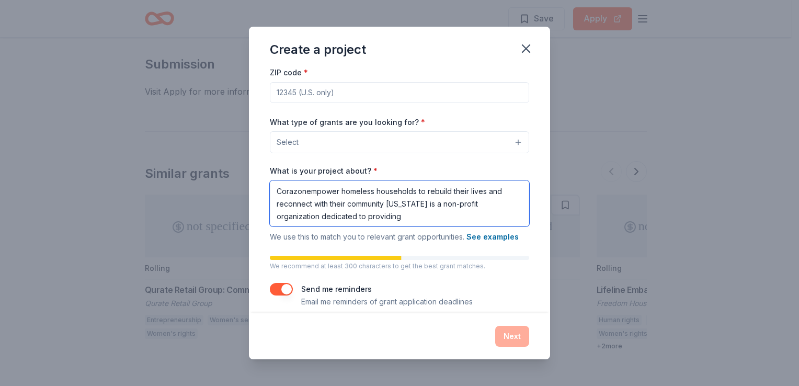
click at [444, 194] on textarea "Corazonempower homeless households to rebuild their lives and reconnect with th…" at bounding box center [399, 203] width 259 height 46
click at [458, 191] on textarea "Corazonempower homeless households to rebuild their lives and reconnect with th…" at bounding box center [399, 203] width 259 height 46
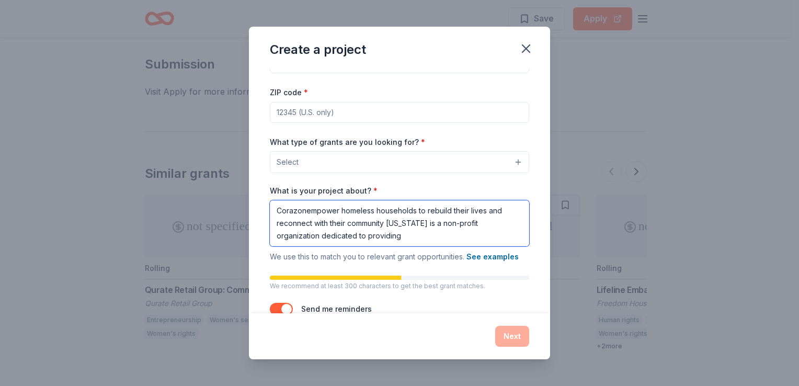
scroll to position [63, 0]
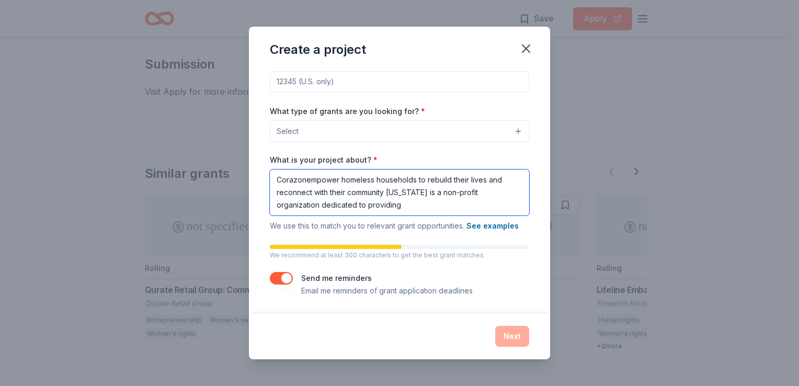
click at [341, 188] on textarea "Corazonempower homeless households to rebuild their lives and reconnect with th…" at bounding box center [399, 192] width 259 height 46
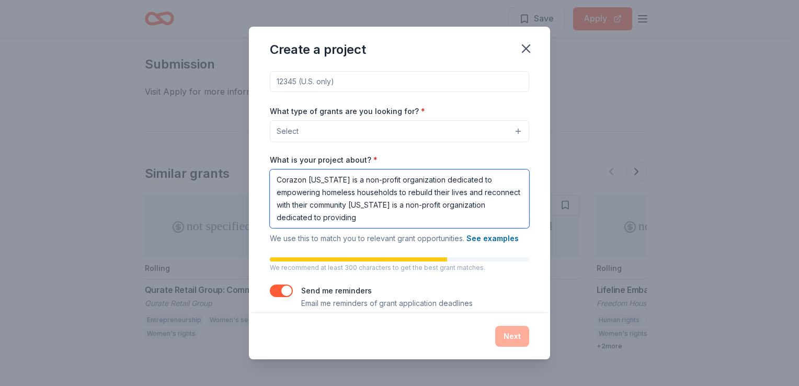
click at [349, 187] on textarea "Corazon Hawaii is a non-profit organization dedicated to empowering homeless ho…" at bounding box center [399, 198] width 259 height 59
click at [435, 208] on textarea "Corazon Hawaii is a non-profit organization dedicated to empowering homeless ho…" at bounding box center [399, 198] width 259 height 59
drag, startPoint x: 390, startPoint y: 205, endPoint x: 409, endPoint y: 214, distance: 21.3
click at [409, 214] on textarea "Corazon Hawaii is a non-profit organization dedicated to empowering homeless ho…" at bounding box center [399, 198] width 259 height 59
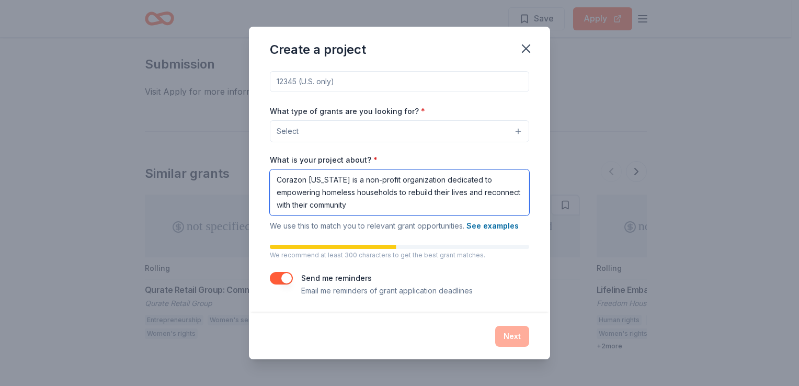
scroll to position [0, 0]
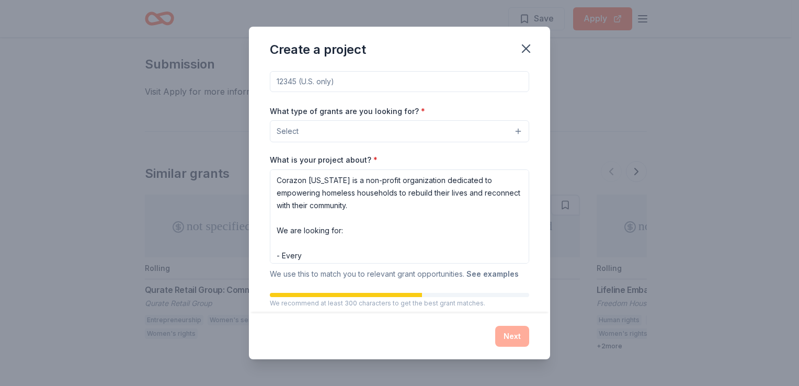
click at [494, 272] on button "See examples" at bounding box center [492, 274] width 52 height 13
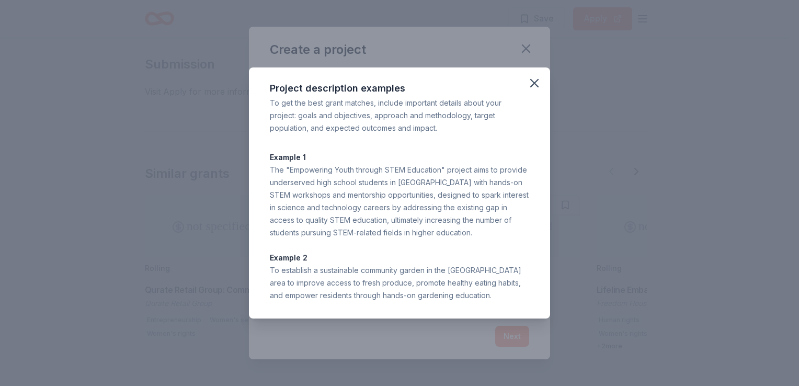
click at [567, 201] on div "Project description examples To get the best grant matches, include important d…" at bounding box center [399, 193] width 799 height 386
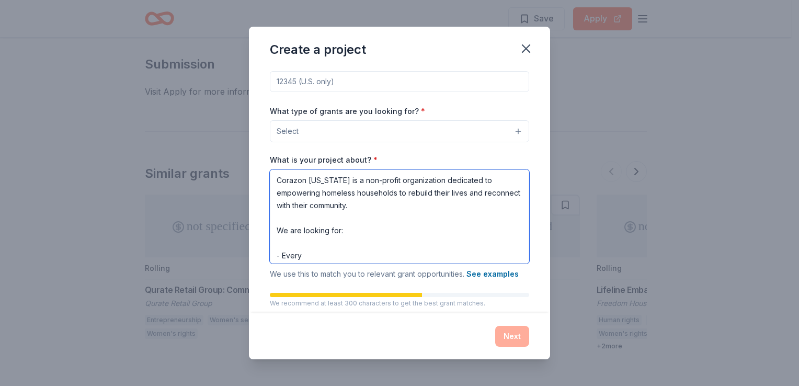
click at [435, 219] on textarea "Corazon Hawaii is a non-profit organization dedicated to empowering homeless ho…" at bounding box center [399, 216] width 259 height 94
click at [404, 242] on textarea "Corazon Hawaii is a non-profit organization dedicated to empowering homeless ho…" at bounding box center [399, 216] width 259 height 94
click at [394, 250] on textarea "Corazon Hawaii is a non-profit organization dedicated to empowering homeless ho…" at bounding box center [399, 216] width 259 height 94
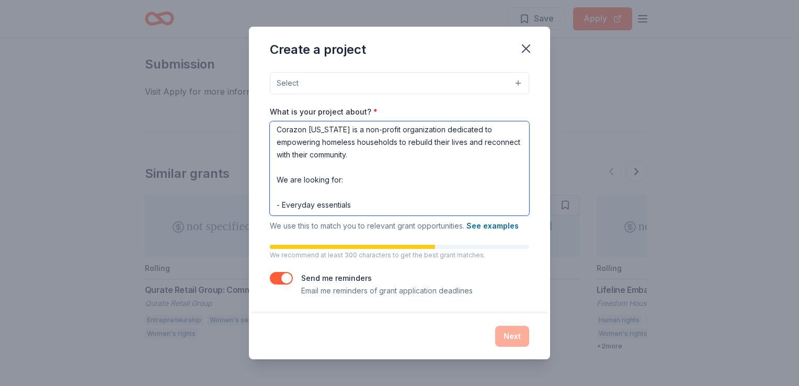
click at [395, 180] on textarea "Corazon Hawaii is a non-profit organization dedicated to empowering homeless ho…" at bounding box center [399, 168] width 259 height 94
click at [276, 199] on textarea "Corazon Hawaii is a non-profit organization dedicated to empowering homeless ho…" at bounding box center [399, 168] width 259 height 94
click at [271, 168] on textarea "Corazon Hawaii is a non-profit organization dedicated to empowering homeless ho…" at bounding box center [399, 168] width 259 height 94
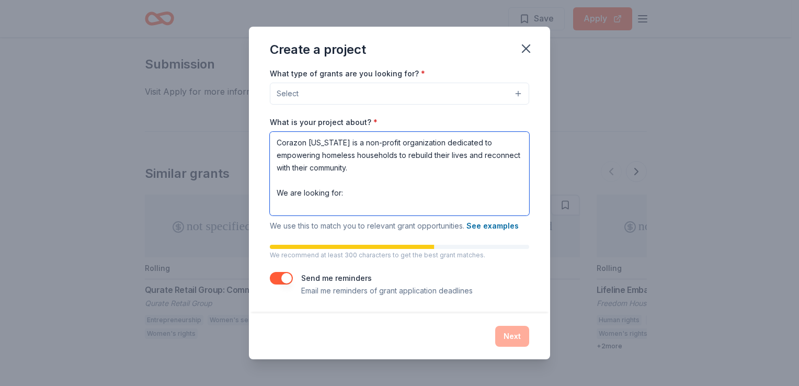
scroll to position [111, 0]
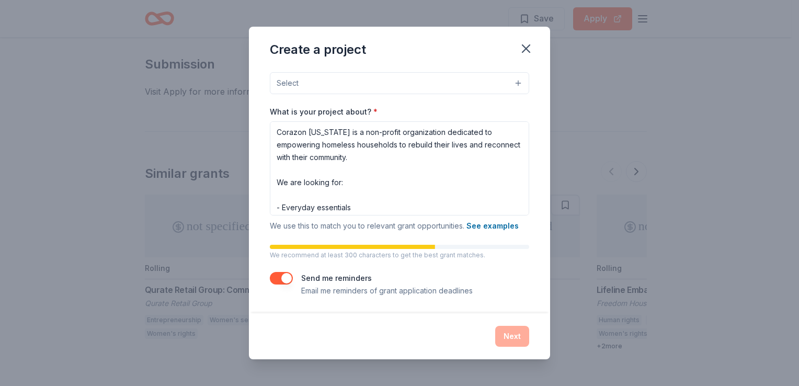
click at [265, 204] on div "Project name * Keeping Corazon's Heart Beating ZIP code * What type of grants a…" at bounding box center [399, 190] width 301 height 244
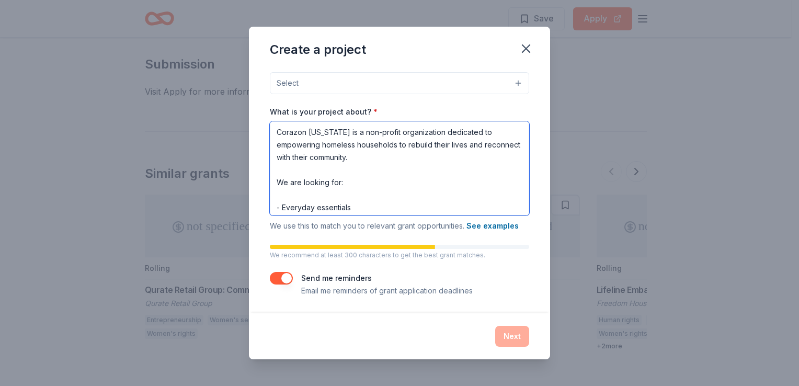
click at [273, 198] on textarea "Corazon Hawaii is a non-profit organization dedicated to empowering homeless ho…" at bounding box center [399, 168] width 259 height 94
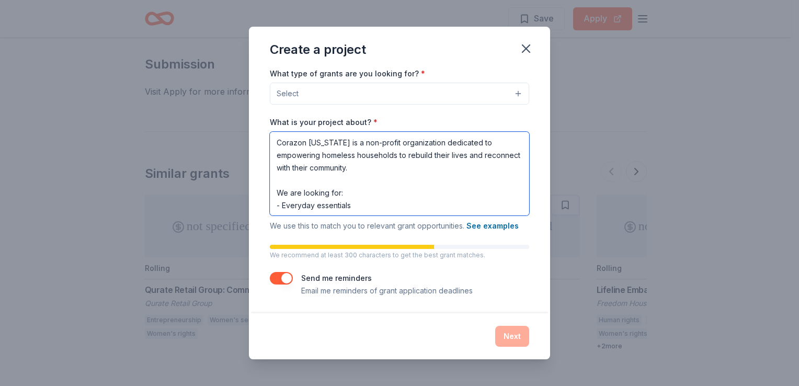
click at [390, 209] on textarea "Corazon Hawaii is a non-profit organization dedicated to empowering homeless ho…" at bounding box center [399, 174] width 259 height 84
type textarea "Corazon Hawaii is a non-profit organization dedicated to empowering homeless ho…"
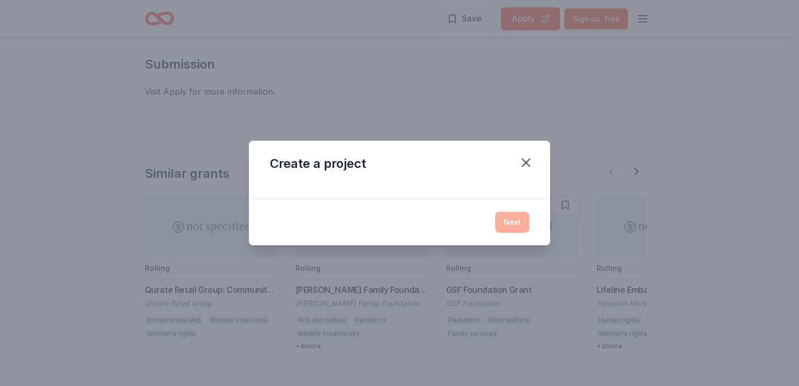
scroll to position [0, 0]
click at [518, 21] on div "Create a project Next" at bounding box center [399, 193] width 799 height 386
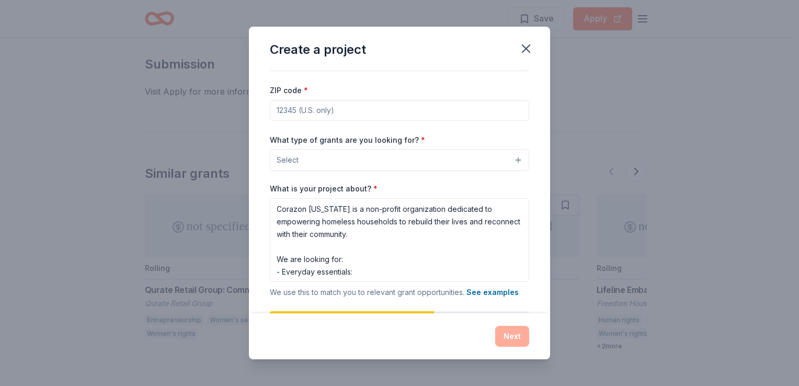
scroll to position [52, 0]
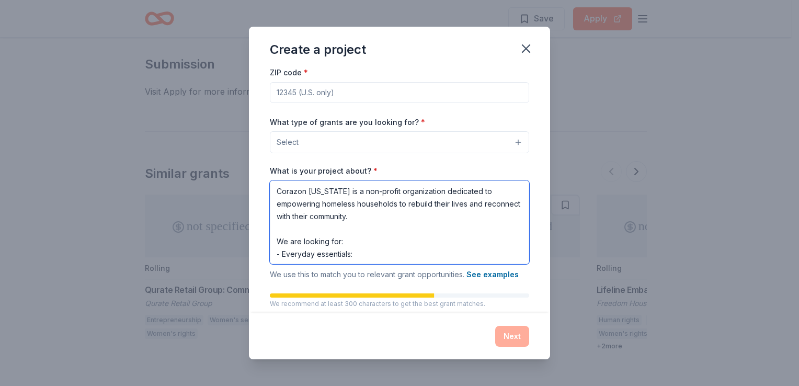
click at [357, 238] on textarea "Corazon Hawaii is a non-profit organization dedicated to empowering homeless ho…" at bounding box center [399, 222] width 259 height 84
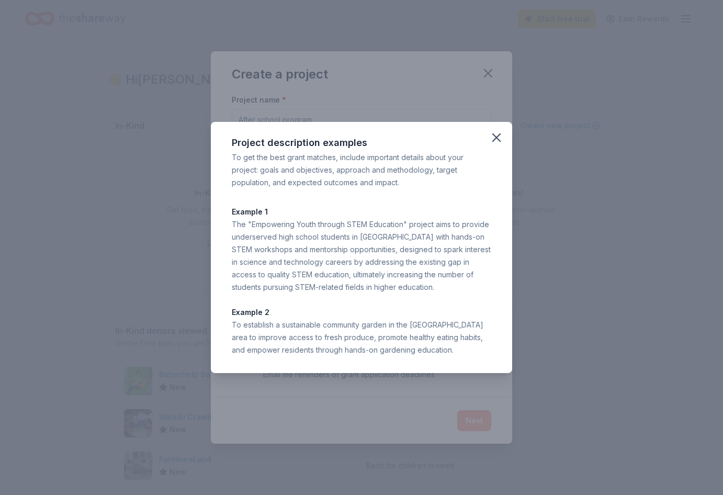
scroll to position [177, 0]
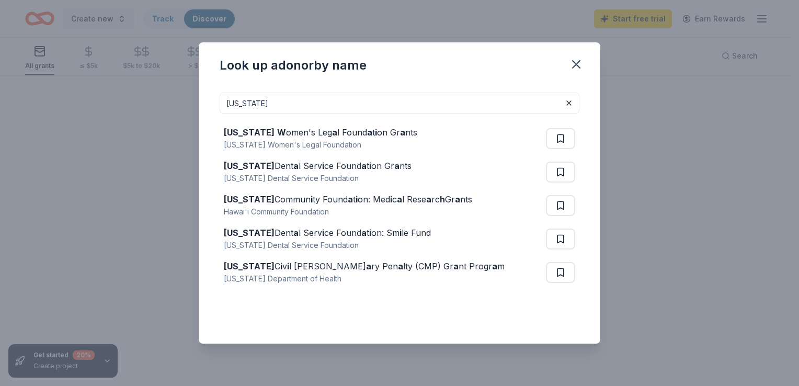
scroll to position [197, 0]
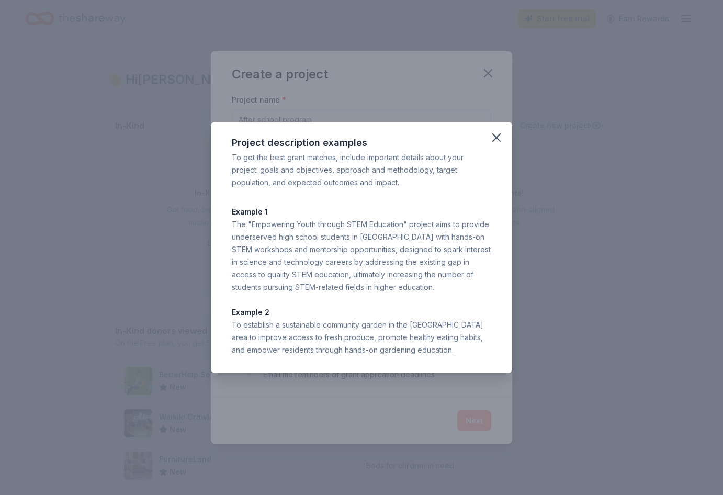
scroll to position [177, 0]
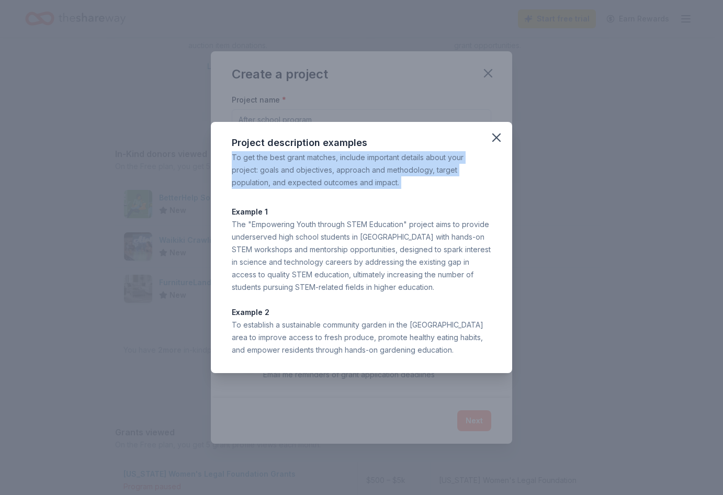
drag, startPoint x: 372, startPoint y: 130, endPoint x: 210, endPoint y: 199, distance: 176.0
click at [210, 199] on div "Project description examples To get the best grant matches, include important d…" at bounding box center [361, 247] width 723 height 495
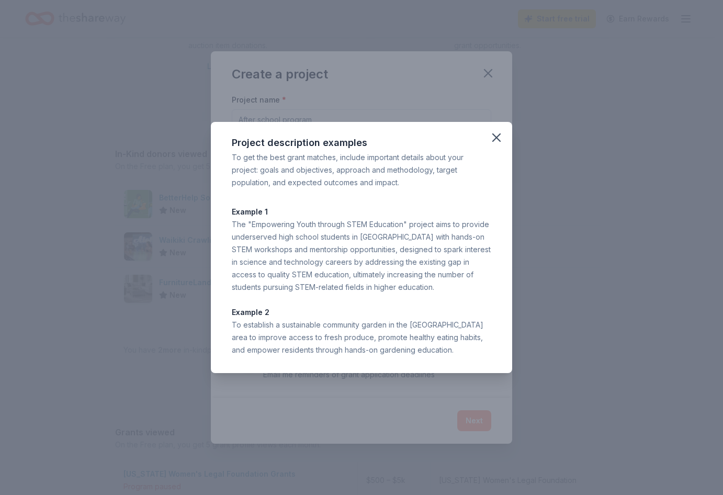
drag, startPoint x: 210, startPoint y: 199, endPoint x: 285, endPoint y: 199, distance: 75.3
click at [285, 199] on div "Project description examples To get the best grant matches, include important d…" at bounding box center [361, 247] width 301 height 251
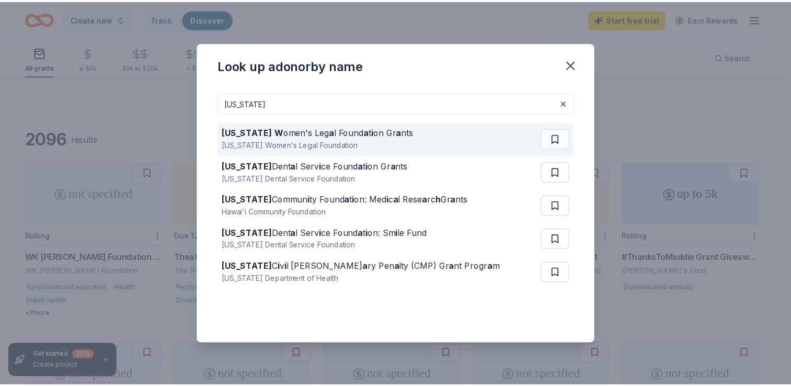
scroll to position [197, 0]
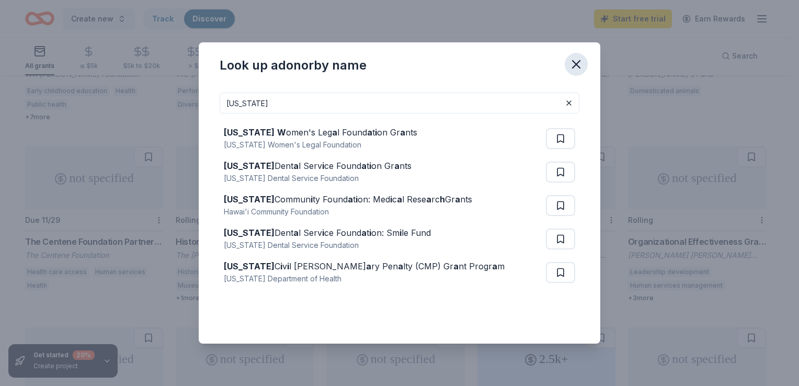
click at [569, 61] on icon "button" at bounding box center [576, 64] width 15 height 15
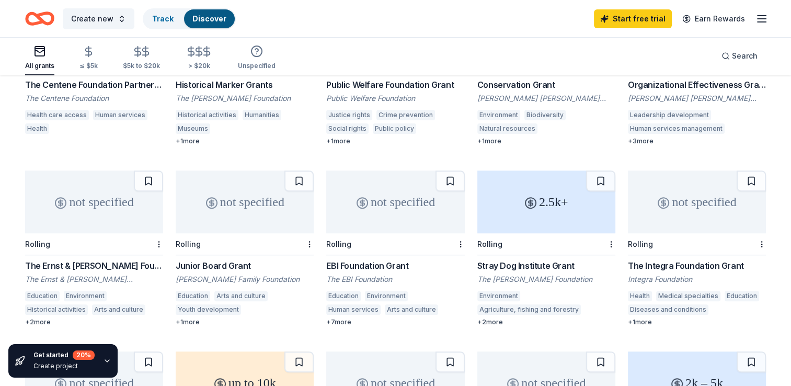
scroll to position [615, 0]
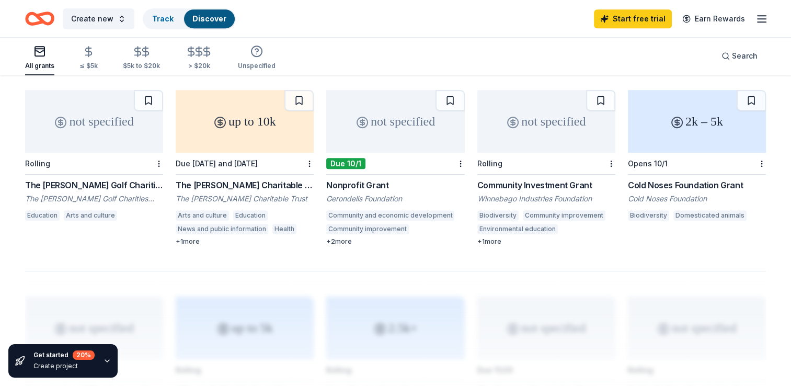
click at [393, 141] on div "not specified" at bounding box center [395, 121] width 138 height 63
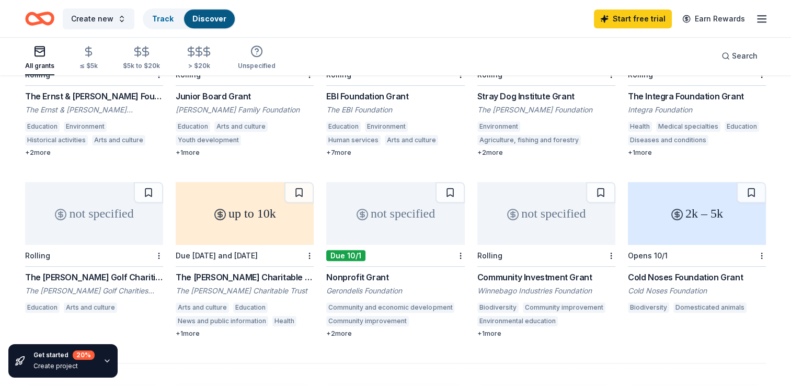
scroll to position [627, 0]
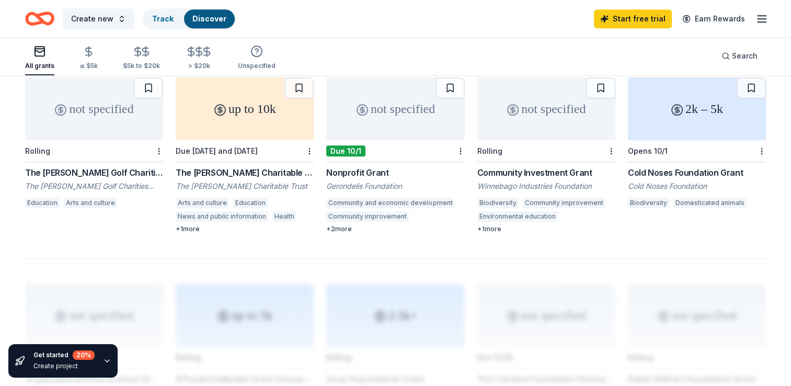
click at [392, 130] on div "not specified" at bounding box center [395, 108] width 138 height 63
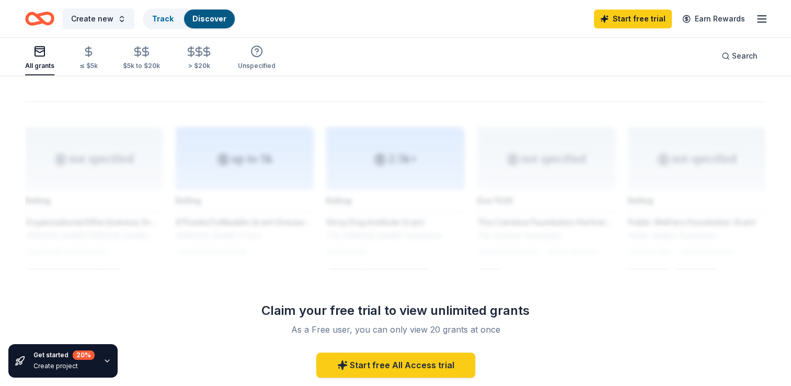
scroll to position [680, 0]
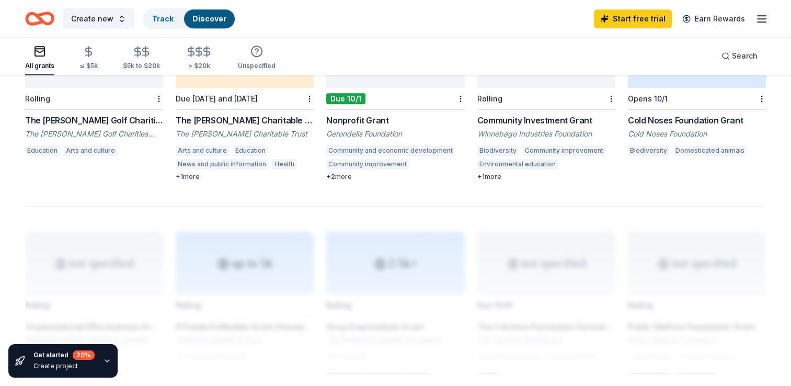
click at [376, 210] on div at bounding box center [395, 289] width 741 height 167
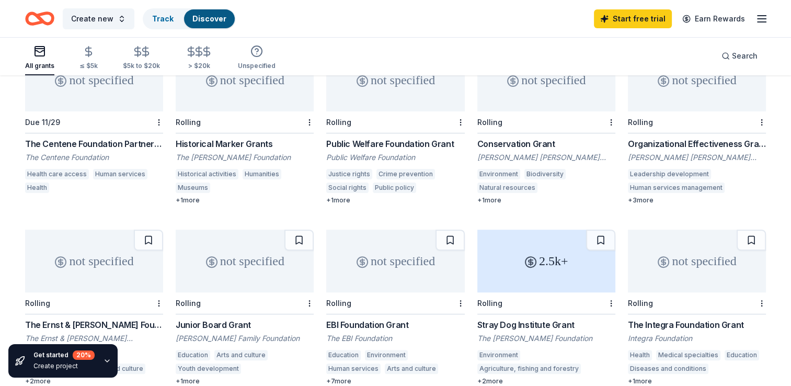
scroll to position [261, 0]
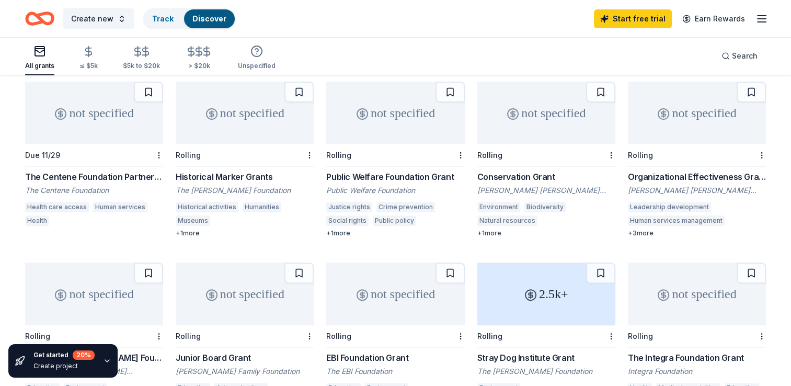
click at [395, 252] on div "not specified Rolling WK Kellogg Foundation Grant WK Kellogg Foundation Early c…" at bounding box center [395, 250] width 741 height 699
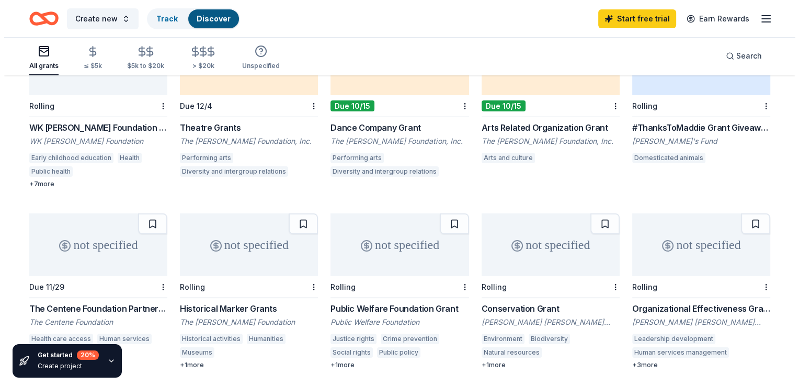
scroll to position [0, 0]
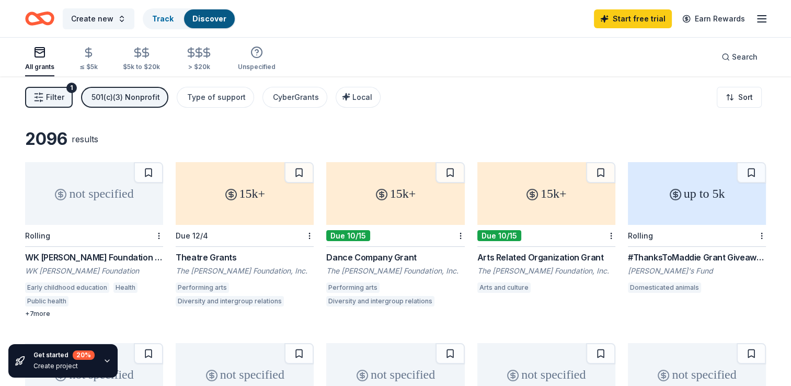
click at [389, 136] on div "2096 results" at bounding box center [395, 139] width 741 height 21
click at [45, 95] on button "Filter 1" at bounding box center [49, 97] width 48 height 21
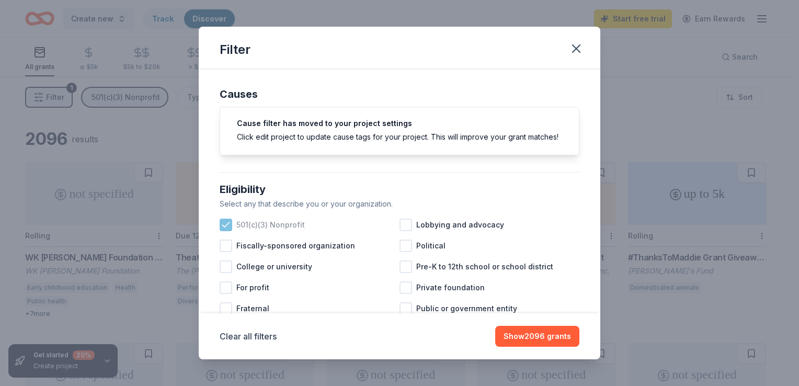
scroll to position [52, 0]
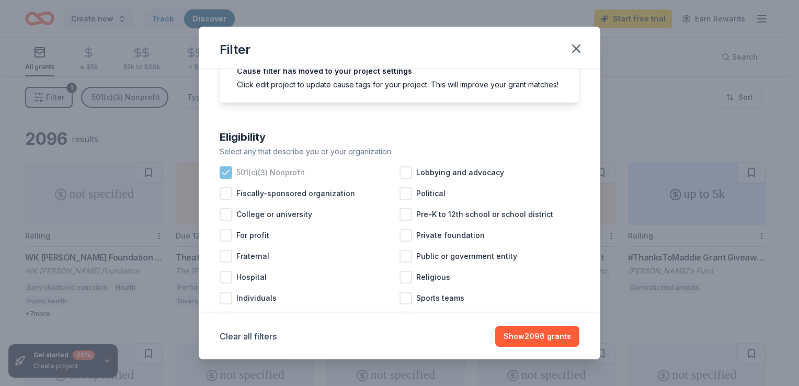
click at [293, 179] on span "501(c)(3) Nonprofit" at bounding box center [270, 172] width 68 height 13
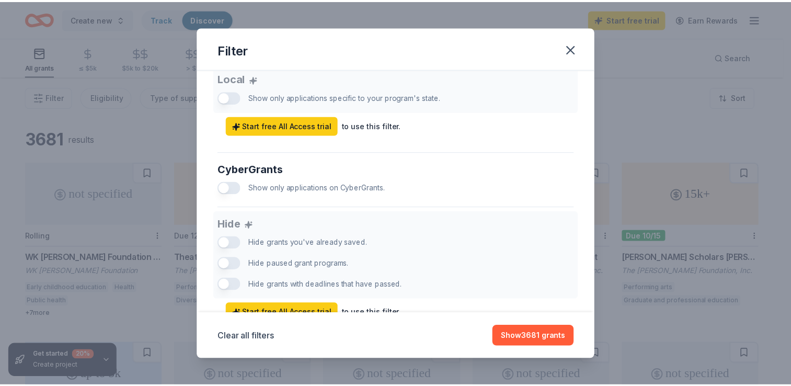
scroll to position [627, 0]
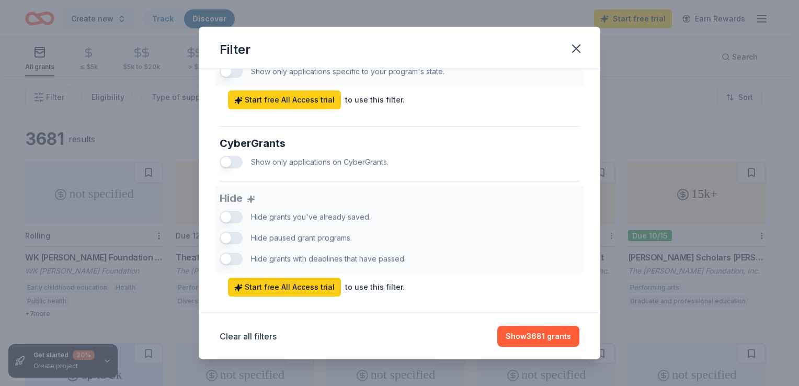
click at [665, 135] on div "Filter Causes Cause filter has moved to your project settings Click edit projec…" at bounding box center [399, 193] width 799 height 386
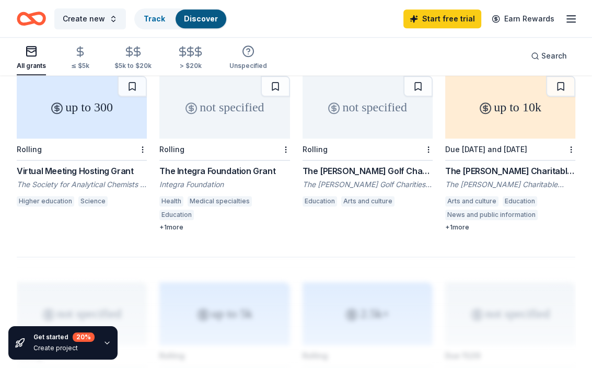
scroll to position [784, 0]
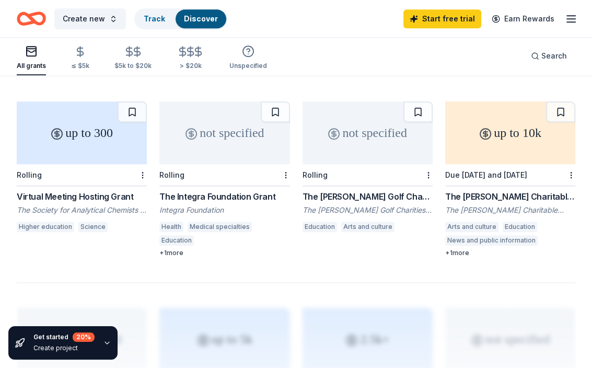
click at [480, 168] on div "Due [DATE] and [DATE]" at bounding box center [510, 175] width 130 height 22
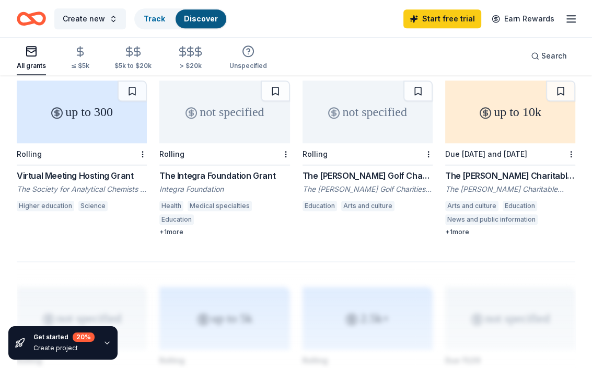
scroll to position [805, 0]
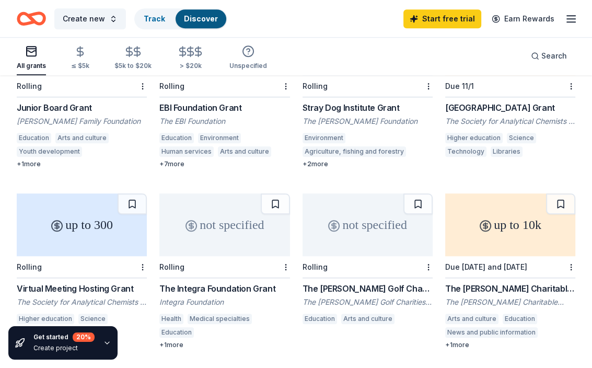
scroll to position [596, 0]
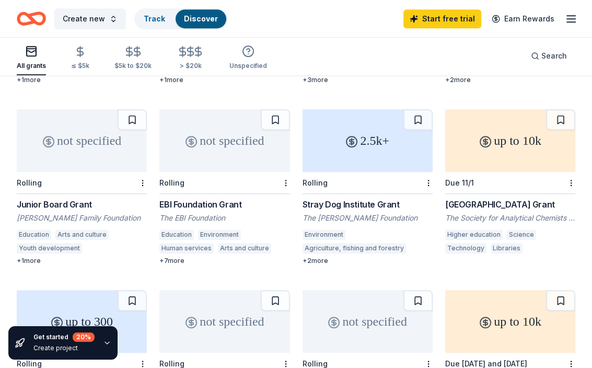
click at [96, 176] on div "Rolling" at bounding box center [82, 183] width 130 height 22
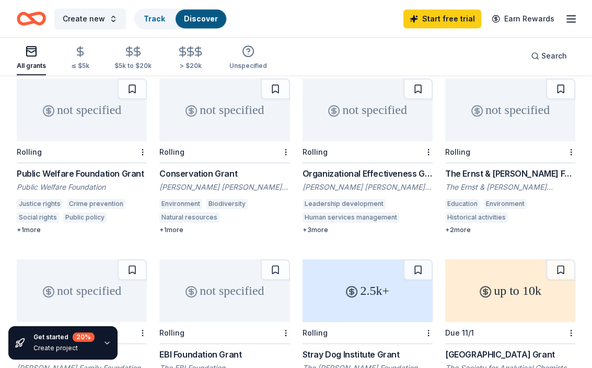
scroll to position [386, 0]
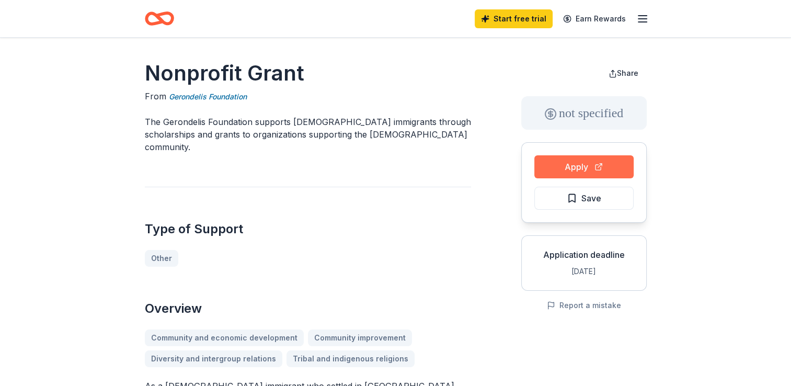
click at [541, 168] on button "Apply" at bounding box center [583, 166] width 99 height 23
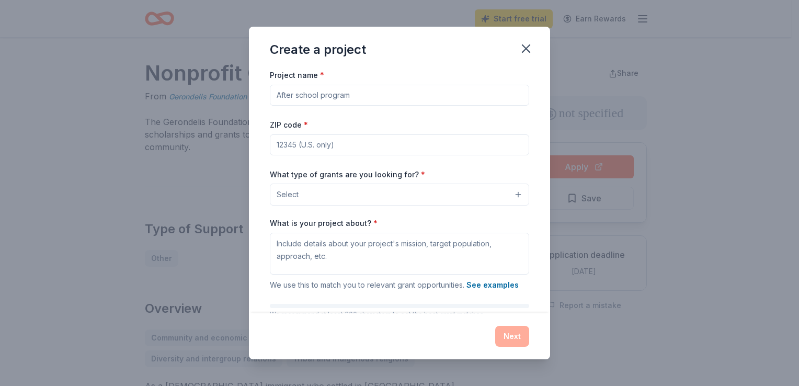
click at [366, 86] on input "Project name *" at bounding box center [399, 95] width 259 height 21
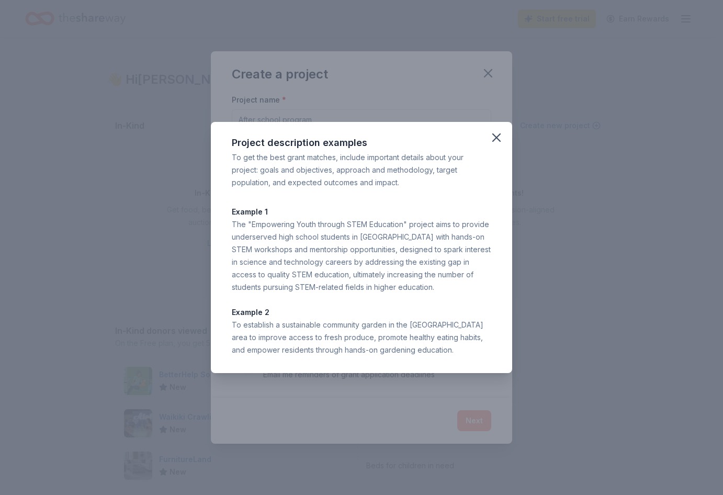
scroll to position [177, 0]
click at [495, 135] on icon "button" at bounding box center [496, 137] width 15 height 15
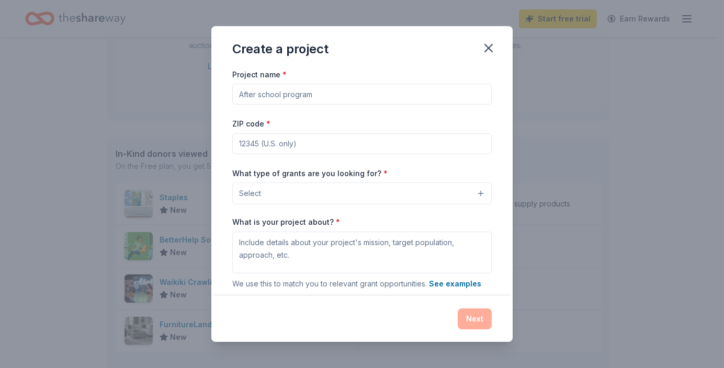
click at [26, 35] on div "Create a project Project name * ZIP code * What type of grants are you looking …" at bounding box center [362, 184] width 724 height 368
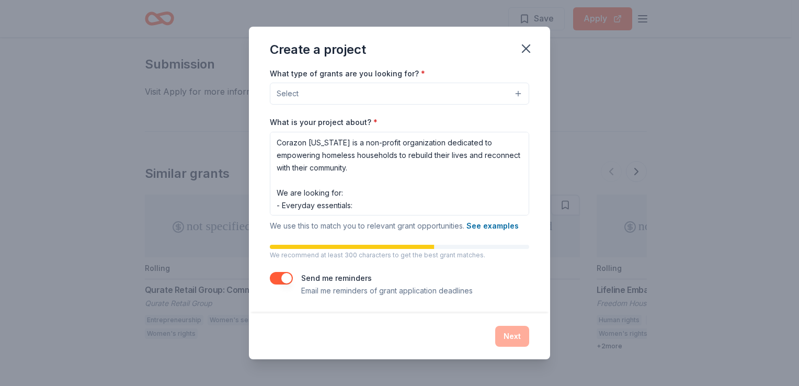
click at [395, 216] on div "What is your project about? * Corazon Hawaii is a non-profit organization dedic…" at bounding box center [399, 174] width 259 height 115
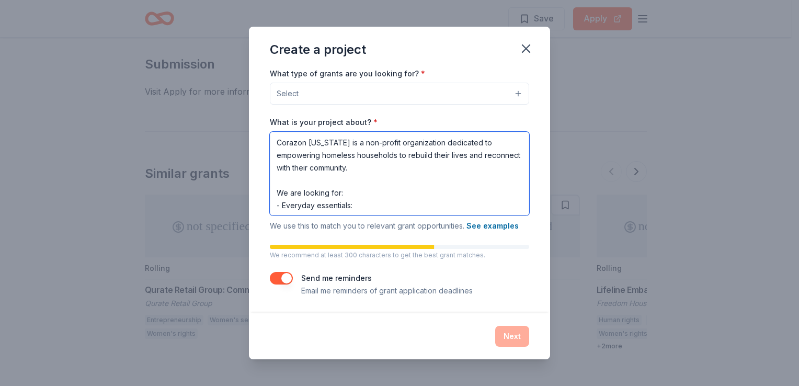
scroll to position [1, 0]
drag, startPoint x: 490, startPoint y: 209, endPoint x: 275, endPoint y: 191, distance: 216.1
click at [275, 191] on textarea "Corazon Hawaii is a non-profit organization dedicated to empowering homeless ho…" at bounding box center [399, 174] width 259 height 84
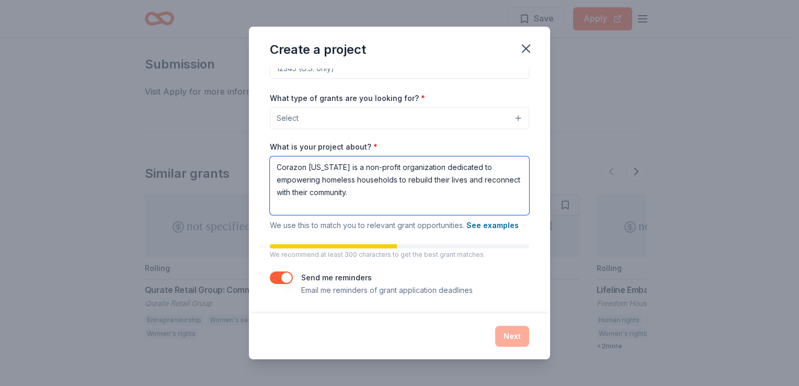
scroll to position [76, 0]
click at [429, 202] on textarea "Corazon Hawaii is a non-profit organization dedicated to empowering homeless ho…" at bounding box center [399, 186] width 259 height 59
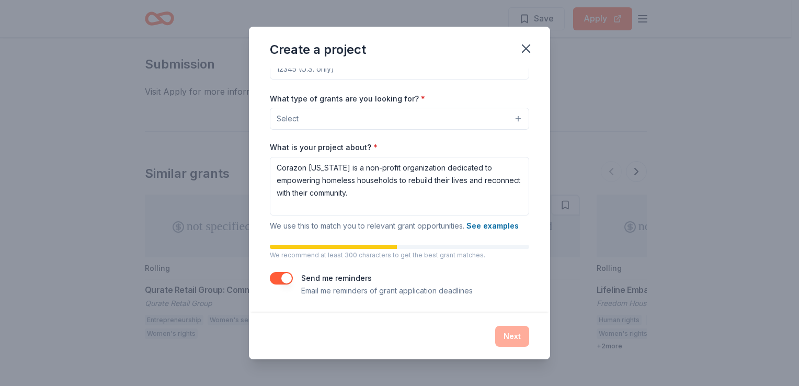
click at [445, 224] on span "We use this to match you to relevant grant opportunities. See examples" at bounding box center [394, 225] width 249 height 9
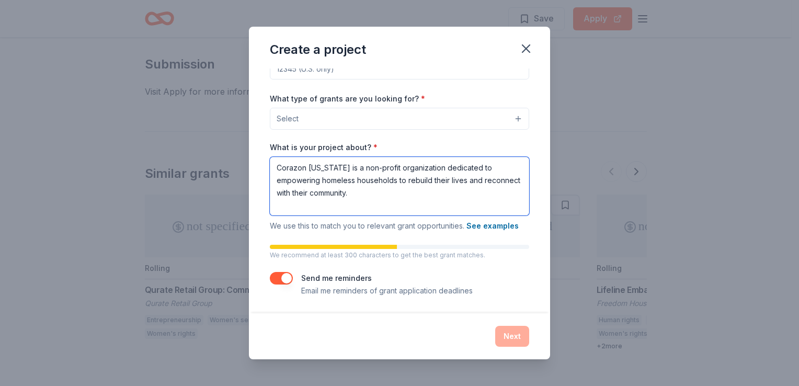
click at [441, 210] on textarea "Corazon Hawaii is a non-profit organization dedicated to empowering homeless ho…" at bounding box center [399, 186] width 259 height 59
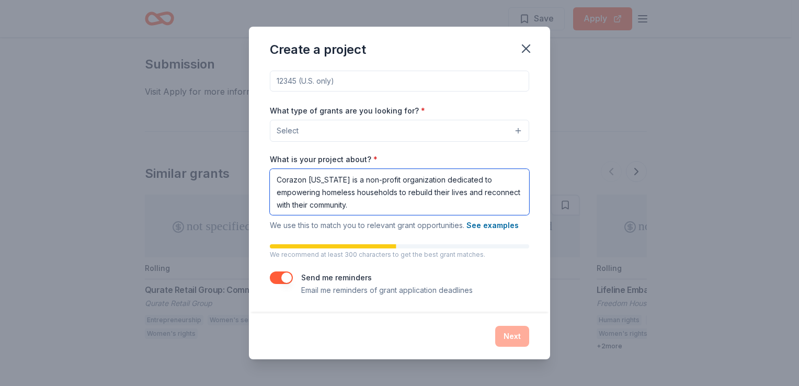
scroll to position [63, 0]
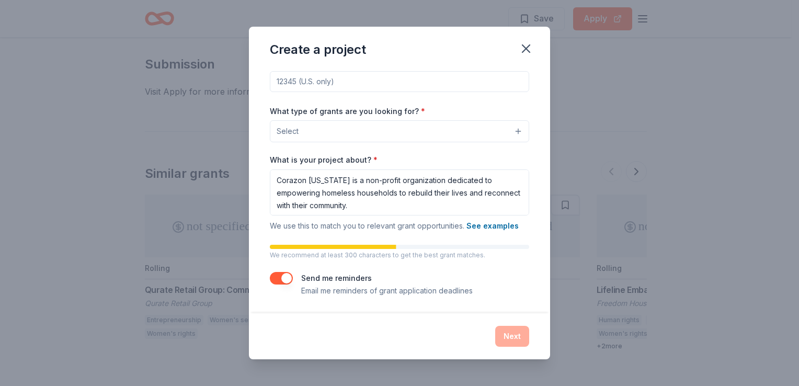
click at [393, 128] on button "Select" at bounding box center [399, 131] width 259 height 22
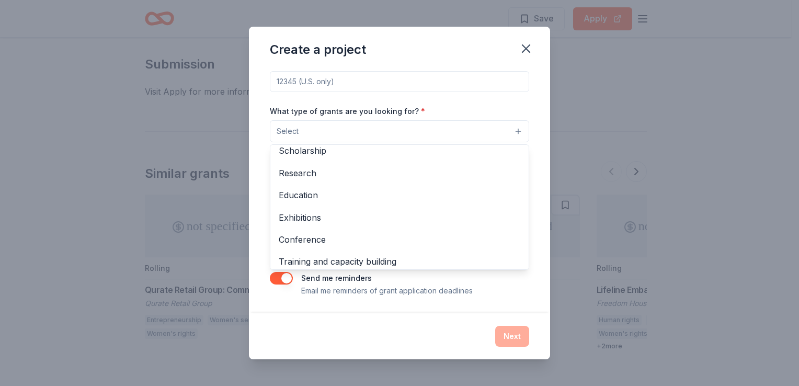
scroll to position [0, 0]
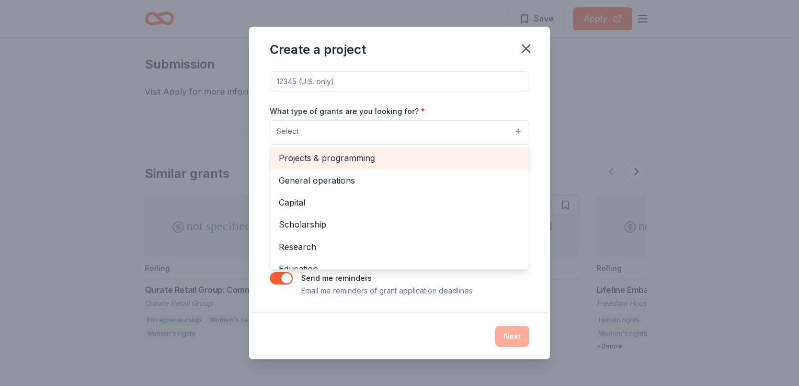
click at [396, 162] on span "Projects & programming" at bounding box center [400, 158] width 242 height 14
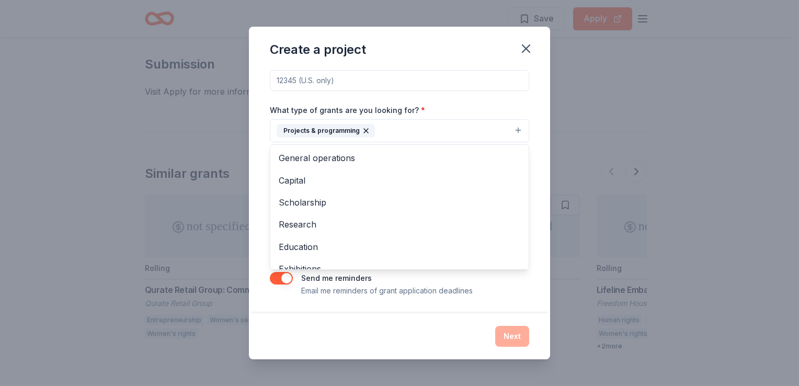
click at [367, 138] on button "Projects & programming" at bounding box center [399, 130] width 259 height 23
click at [363, 135] on icon "button" at bounding box center [366, 131] width 8 height 8
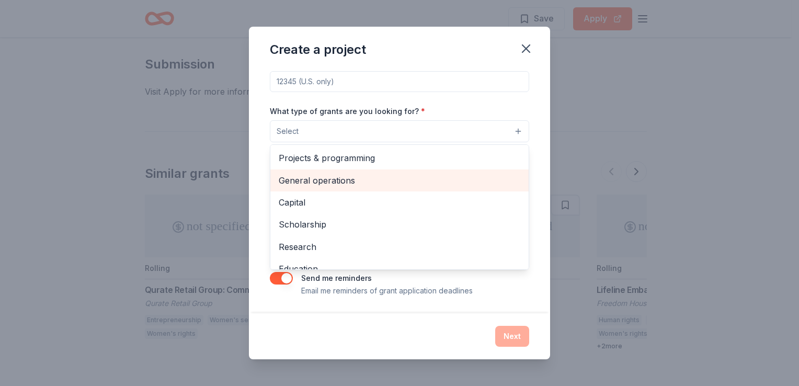
click at [372, 177] on span "General operations" at bounding box center [400, 181] width 242 height 14
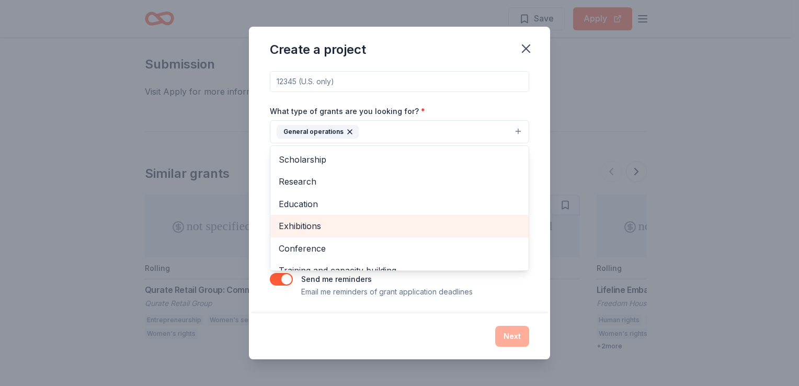
scroll to position [0, 0]
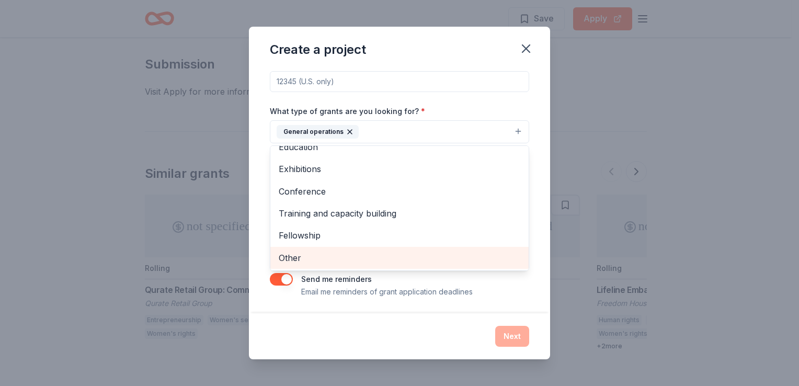
click at [378, 254] on span "Other" at bounding box center [400, 258] width 242 height 14
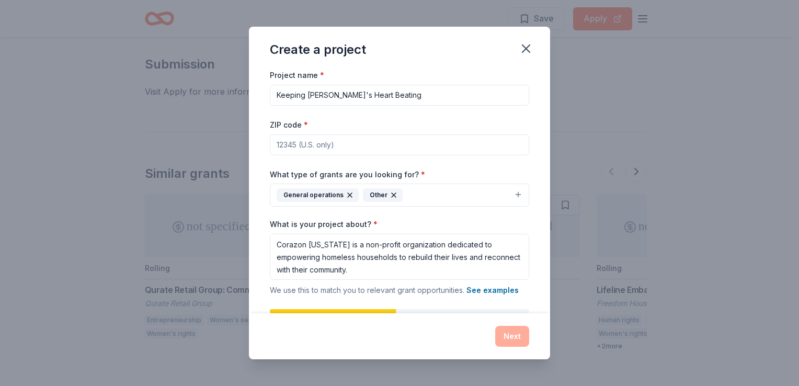
click at [384, 198] on div "Other" at bounding box center [383, 195] width 40 height 14
click at [349, 195] on icon "button" at bounding box center [350, 195] width 8 height 8
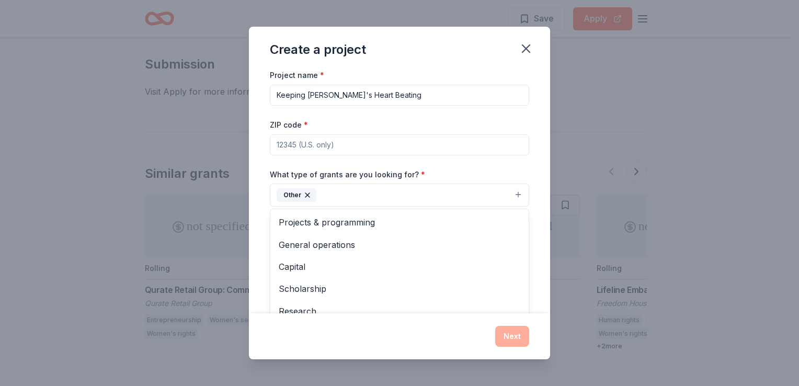
click at [309, 196] on icon "button" at bounding box center [307, 195] width 8 height 8
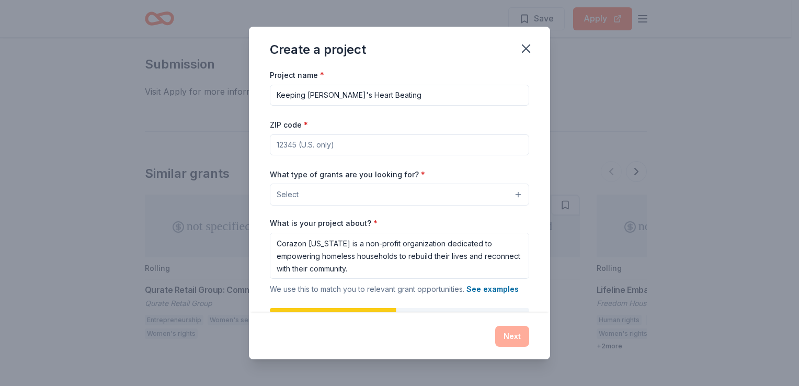
click at [314, 196] on button "Select" at bounding box center [399, 195] width 259 height 22
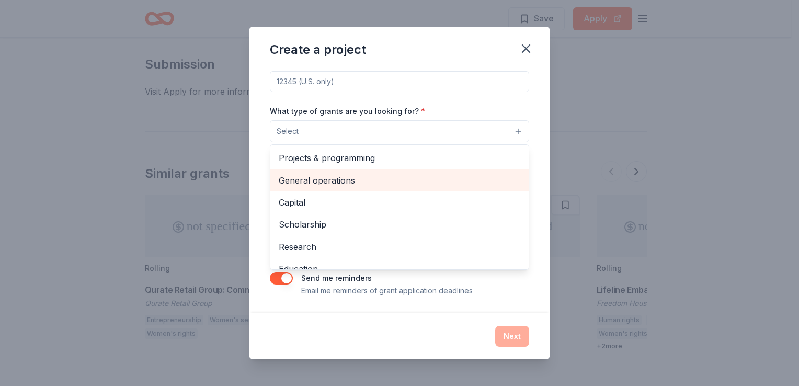
scroll to position [123, 0]
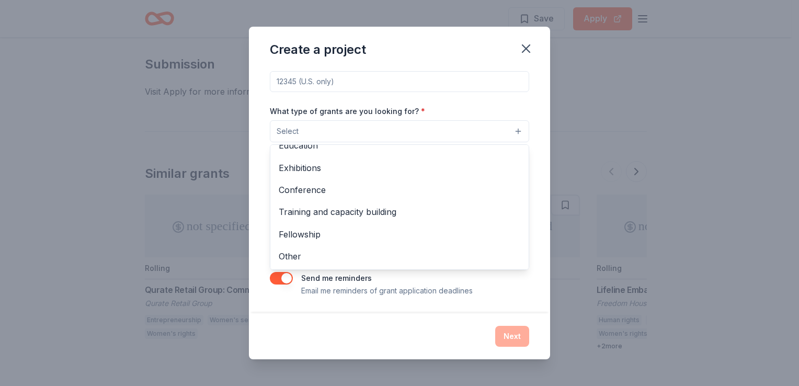
click at [404, 56] on div "Create a project Project name * Keeping Corazon's Heart Beating ZIP code * What…" at bounding box center [399, 193] width 301 height 332
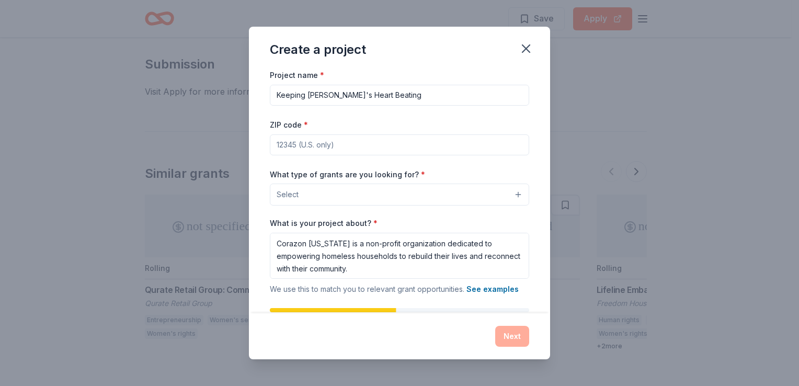
scroll to position [1, 0]
click at [409, 266] on textarea "Corazon Hawaii is a non-profit organization dedicated to empowering homeless ho…" at bounding box center [399, 256] width 259 height 46
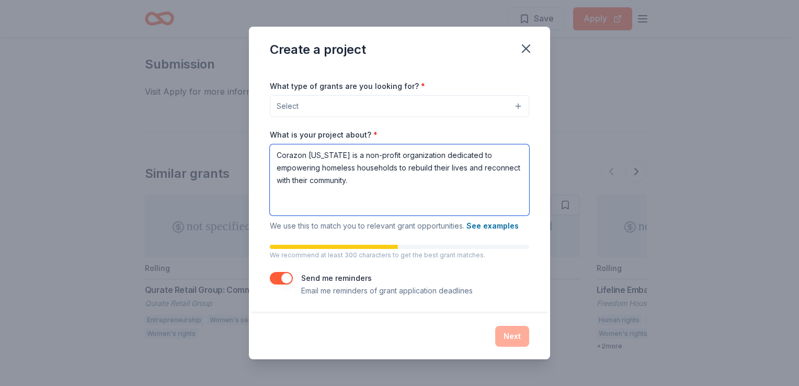
scroll to position [76, 0]
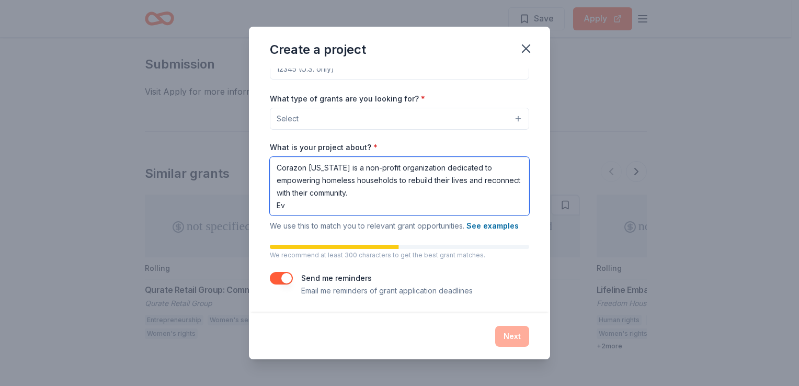
click at [414, 192] on textarea "Corazon Hawaii is a non-profit organization dedicated to empowering homeless ho…" at bounding box center [399, 186] width 259 height 59
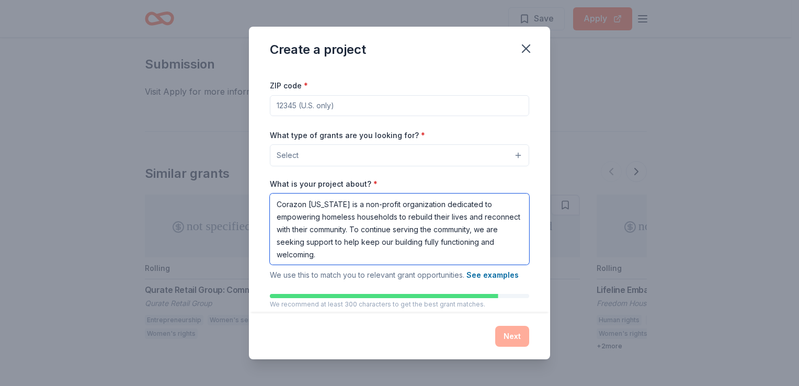
scroll to position [0, 0]
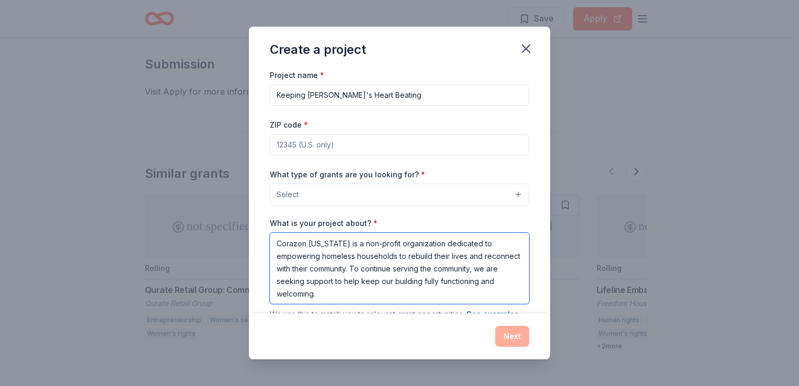
type textarea "Corazon Hawaii is a non-profit organization dedicated to empowering homeless ho…"
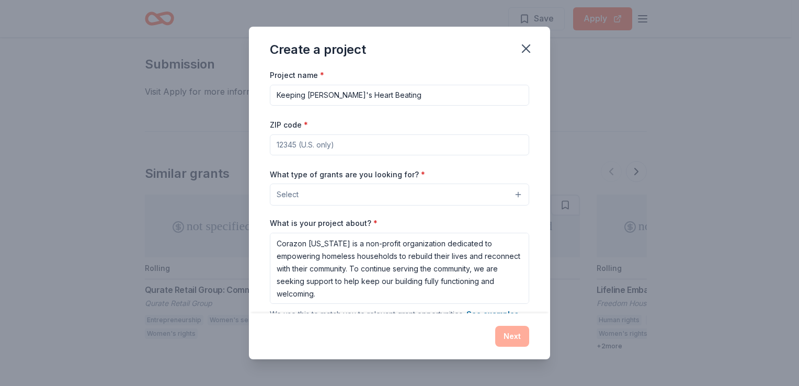
click at [336, 137] on input "ZIP code *" at bounding box center [399, 144] width 259 height 21
click at [362, 189] on button "Select" at bounding box center [399, 195] width 259 height 22
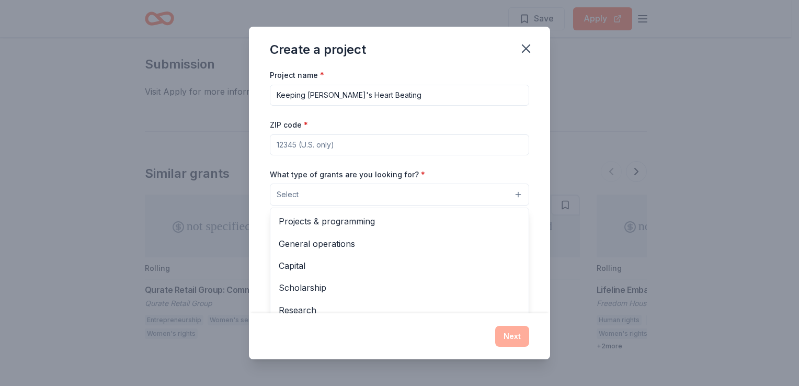
click at [362, 189] on button "Select" at bounding box center [399, 195] width 259 height 22
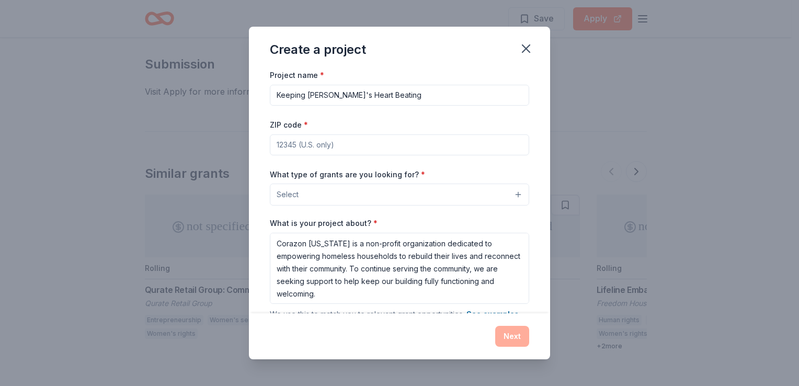
click at [362, 189] on button "Select" at bounding box center [399, 195] width 259 height 22
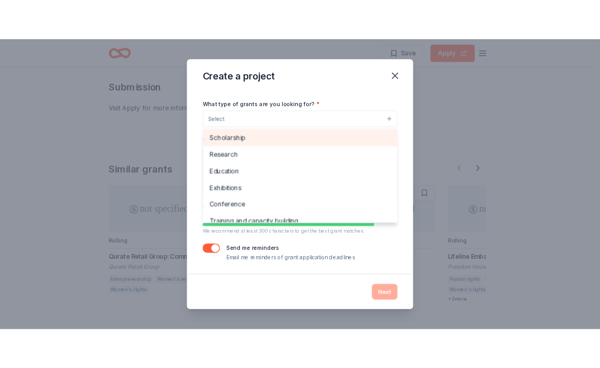
scroll to position [123, 0]
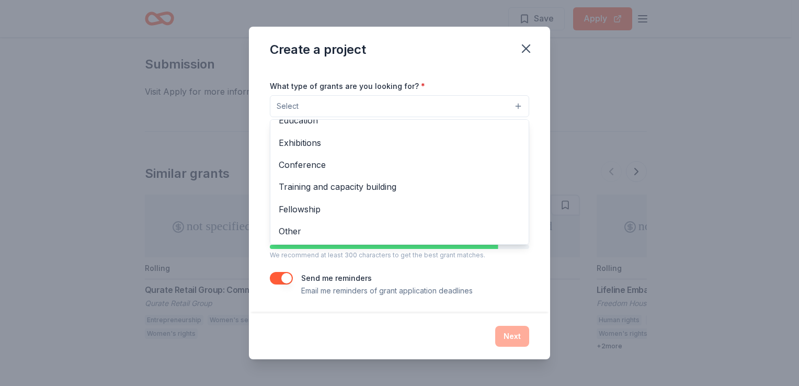
click at [406, 276] on div "Project name * Keeping Corazon's Heart Beating ZIP code * What type of grants a…" at bounding box center [399, 138] width 259 height 316
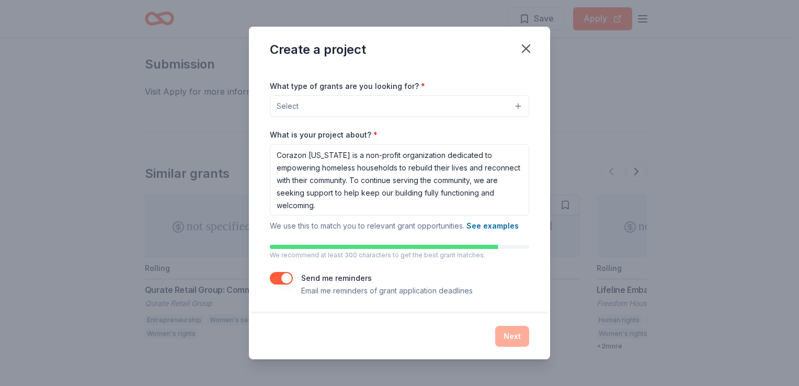
click at [178, 107] on div "Create a project Project name * Keeping Corazon's Heart Beating ZIP code * What…" at bounding box center [399, 193] width 799 height 386
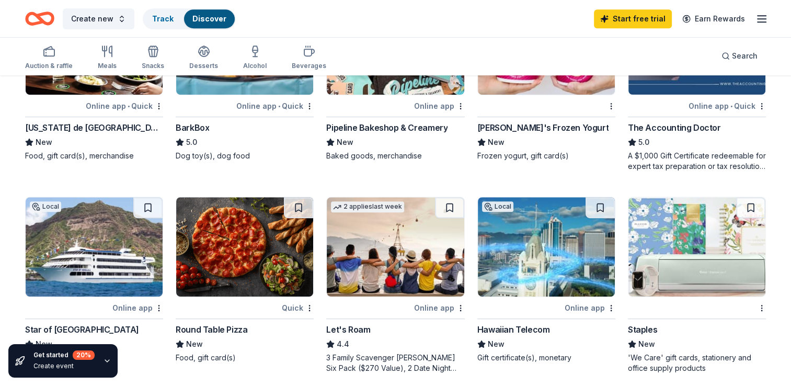
scroll to position [627, 0]
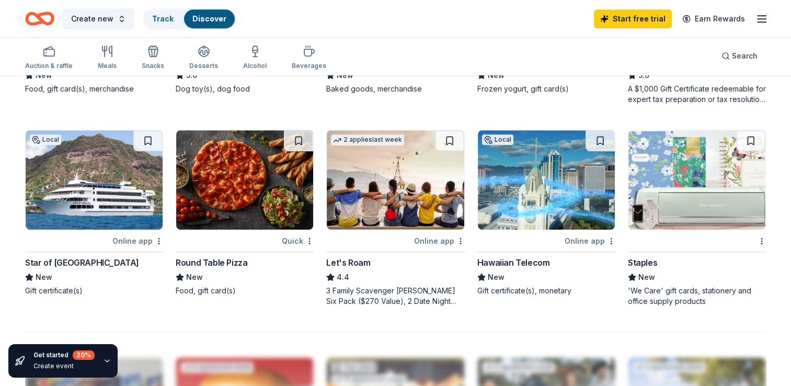
click at [669, 219] on img at bounding box center [697, 179] width 137 height 99
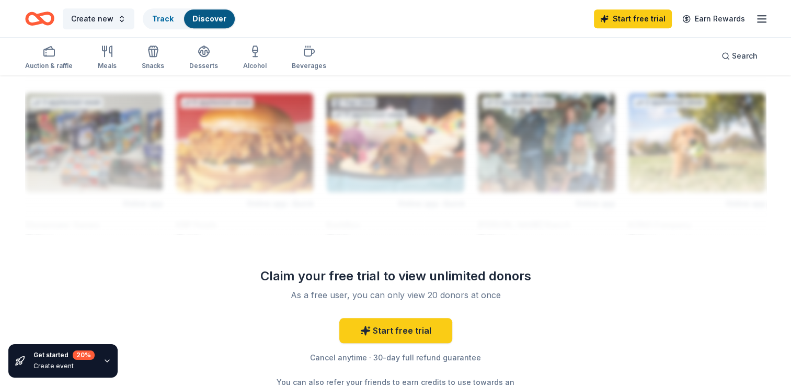
scroll to position [991, 0]
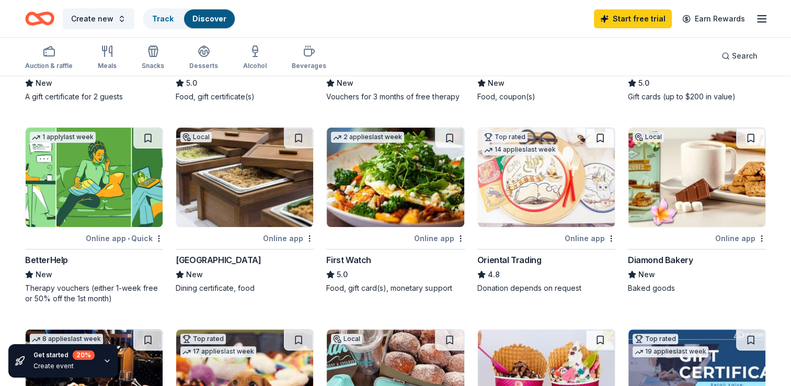
scroll to position [50, 0]
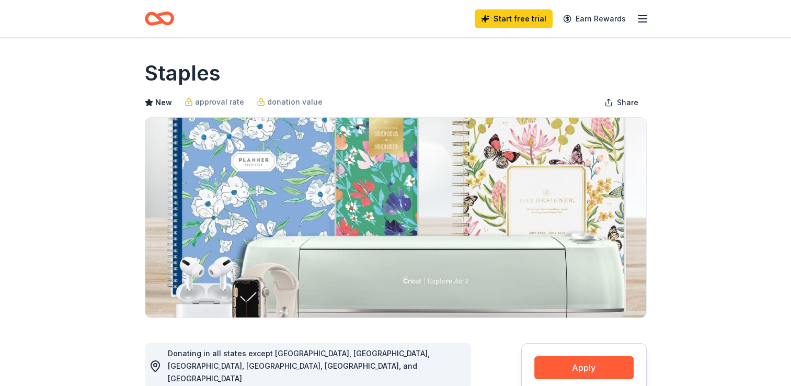
drag, startPoint x: 20, startPoint y: 183, endPoint x: 18, endPoint y: 84, distance: 99.4
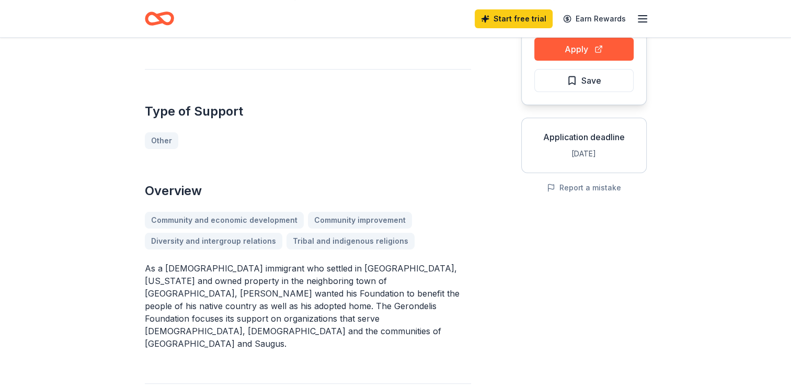
scroll to position [157, 0]
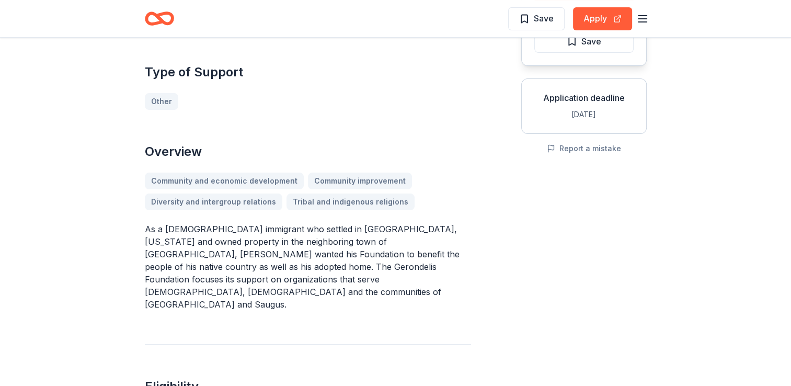
drag, startPoint x: 207, startPoint y: 238, endPoint x: 397, endPoint y: 232, distance: 190.9
click at [397, 232] on p "As a [DEMOGRAPHIC_DATA] immigrant who settled in [GEOGRAPHIC_DATA], [US_STATE] …" at bounding box center [308, 267] width 326 height 88
drag, startPoint x: 288, startPoint y: 234, endPoint x: 363, endPoint y: 236, distance: 74.8
click at [363, 236] on p "As a Greek immigrant who settled in Lynn, Massachusetts and owned property in t…" at bounding box center [308, 267] width 326 height 88
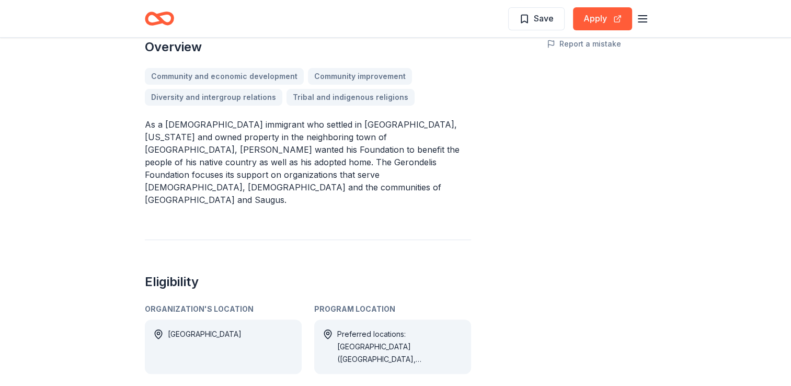
scroll to position [314, 0]
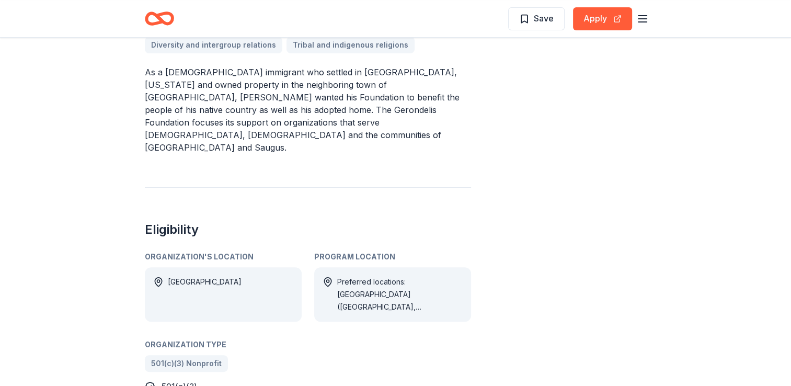
drag, startPoint x: 408, startPoint y: 257, endPoint x: 480, endPoint y: 258, distance: 71.6
click at [490, 258] on div "Nonprofit Grant From Gerondelis Foundation The Gerondelis Foundation supports G…" at bounding box center [396, 69] width 502 height 648
click at [253, 267] on div "[GEOGRAPHIC_DATA]" at bounding box center [223, 294] width 157 height 54
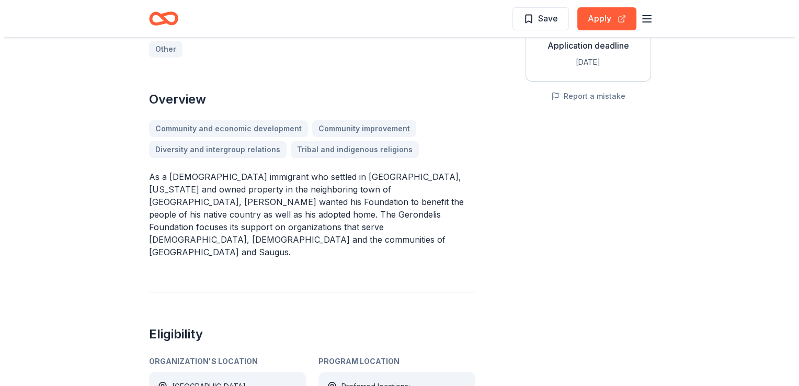
scroll to position [0, 0]
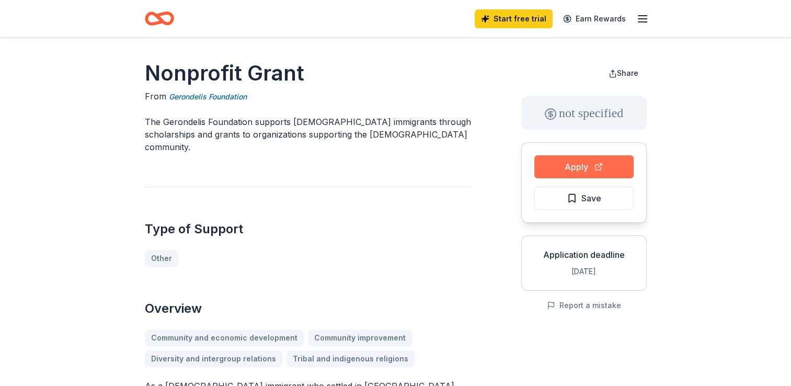
drag, startPoint x: 580, startPoint y: 166, endPoint x: 577, endPoint y: 173, distance: 7.0
click at [577, 173] on button "Apply" at bounding box center [583, 166] width 99 height 23
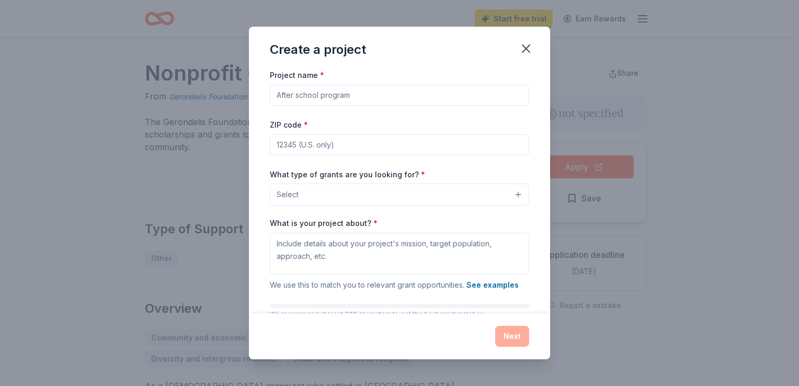
click at [416, 169] on div "What type of grants are you looking for? * Select" at bounding box center [399, 187] width 259 height 38
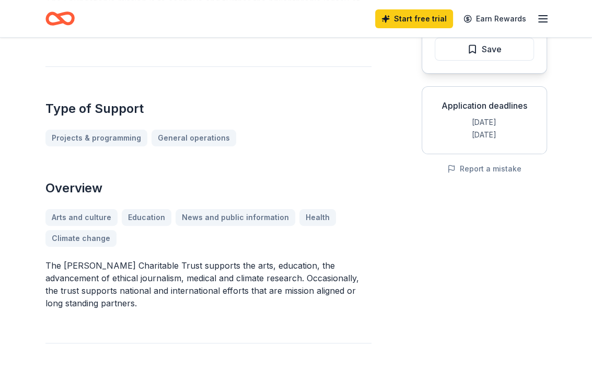
scroll to position [52, 0]
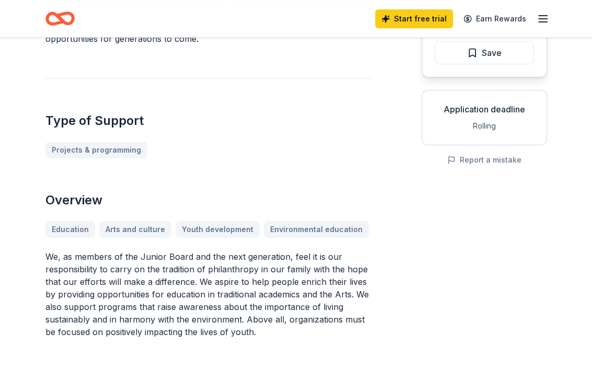
scroll to position [261, 0]
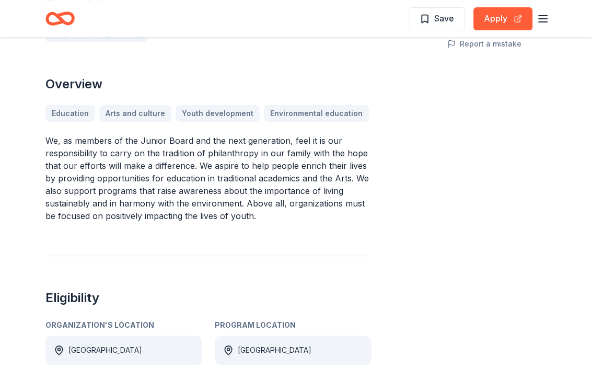
drag, startPoint x: 120, startPoint y: 146, endPoint x: 147, endPoint y: 158, distance: 29.7
click at [147, 158] on p "We, as members of the Junior Board and the next generation, feel it is our resp…" at bounding box center [208, 178] width 326 height 88
drag, startPoint x: 151, startPoint y: 148, endPoint x: 233, endPoint y: 162, distance: 83.1
click at [231, 162] on p "We, as members of the Junior Board and the next generation, feel it is our resp…" at bounding box center [208, 178] width 326 height 88
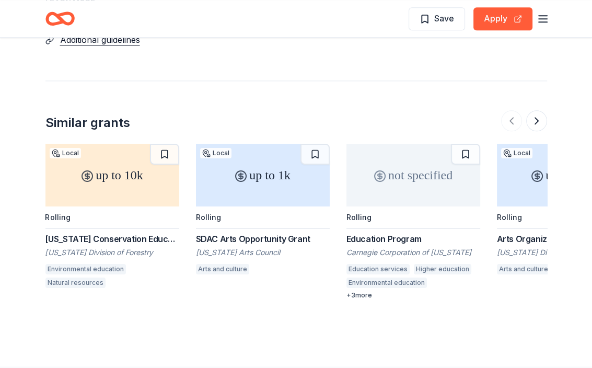
scroll to position [993, 0]
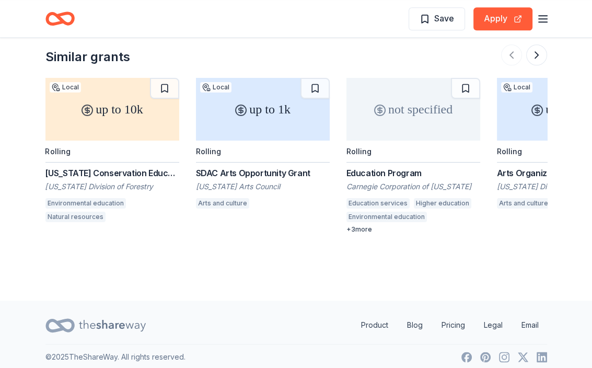
click at [262, 42] on div "Similar grants up to 10k Local Rolling [US_STATE] Conservation Education & Outr…" at bounding box center [296, 124] width 502 height 219
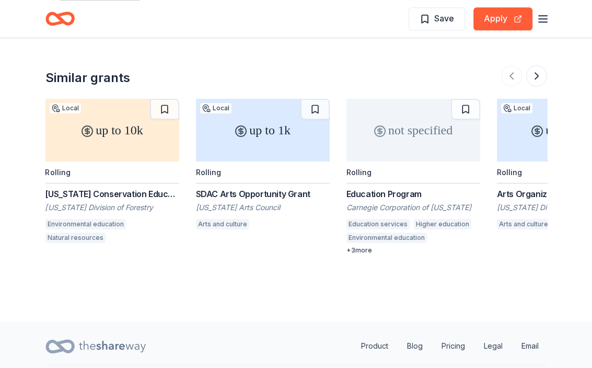
scroll to position [949, 0]
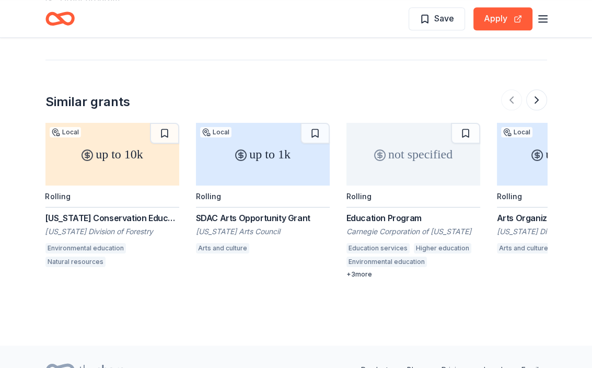
click at [540, 19] on icon "button" at bounding box center [543, 19] width 13 height 13
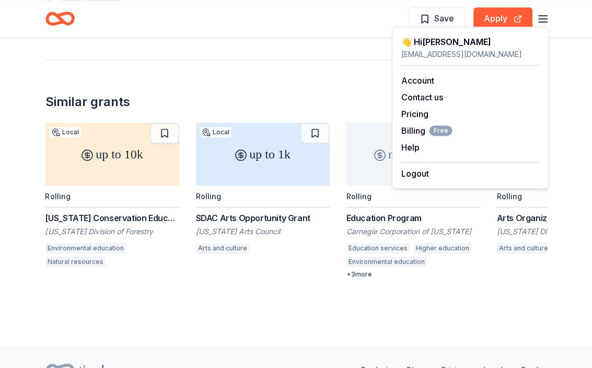
click at [537, 13] on icon "button" at bounding box center [543, 19] width 13 height 13
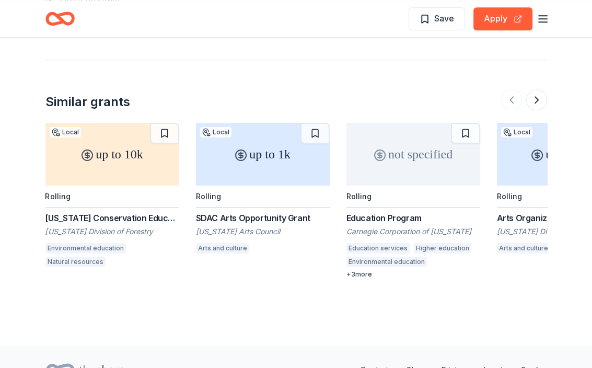
click at [537, 13] on icon "button" at bounding box center [543, 19] width 13 height 13
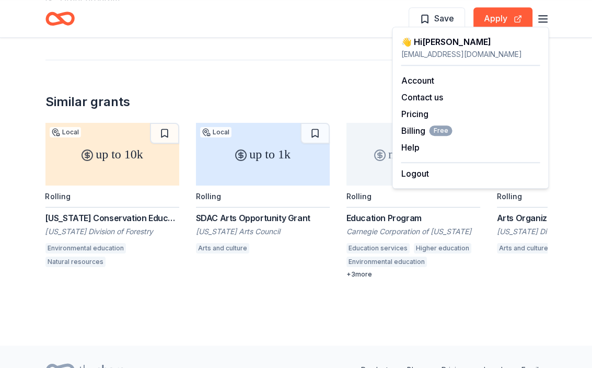
click at [534, 16] on div "Save Apply" at bounding box center [479, 18] width 141 height 25
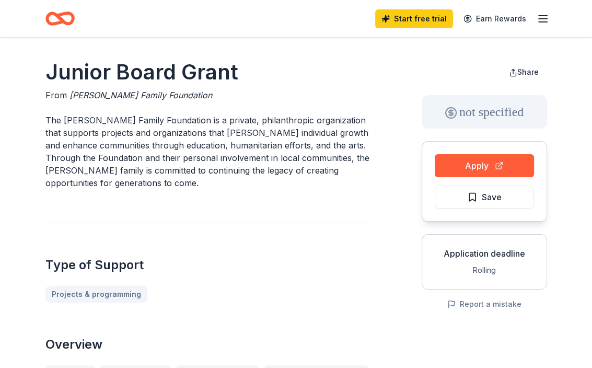
scroll to position [0, 0]
